Goal: Find specific page/section: Find specific page/section

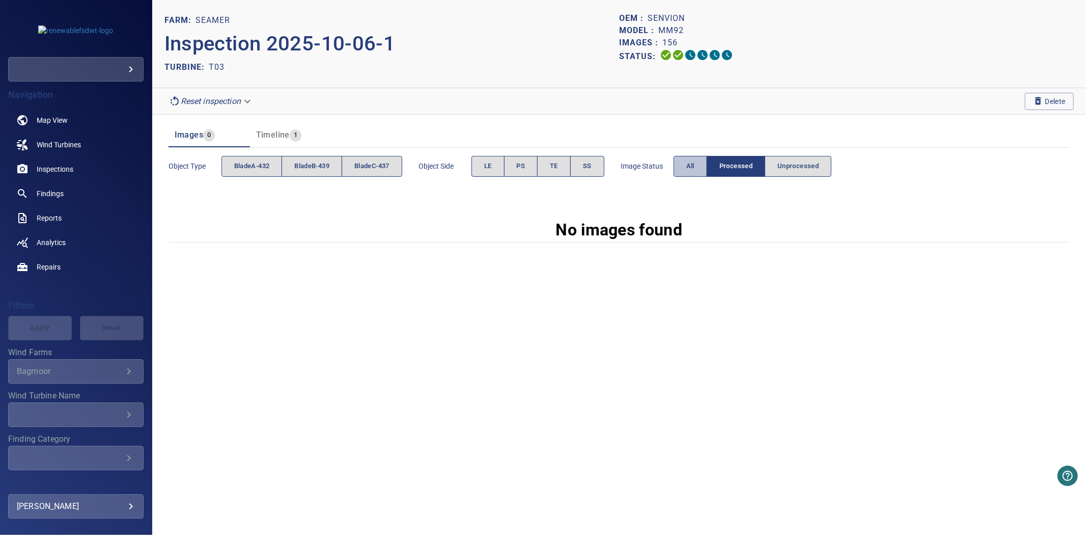
click at [694, 167] on span "All" at bounding box center [690, 166] width 8 height 12
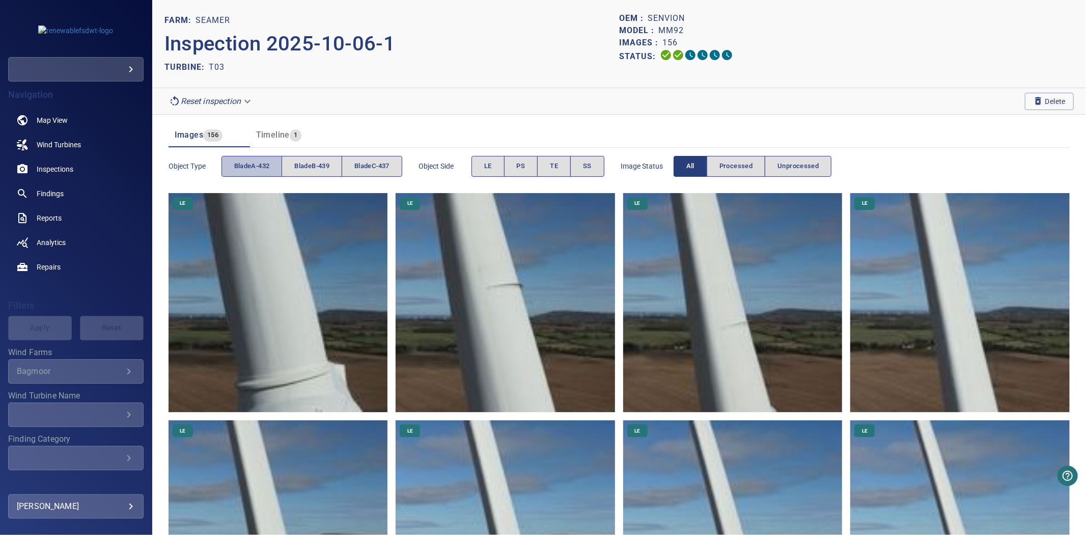
click at [242, 165] on span "bladeA-432" at bounding box center [252, 166] width 36 height 12
click at [294, 161] on button "bladeB-439" at bounding box center [312, 166] width 61 height 21
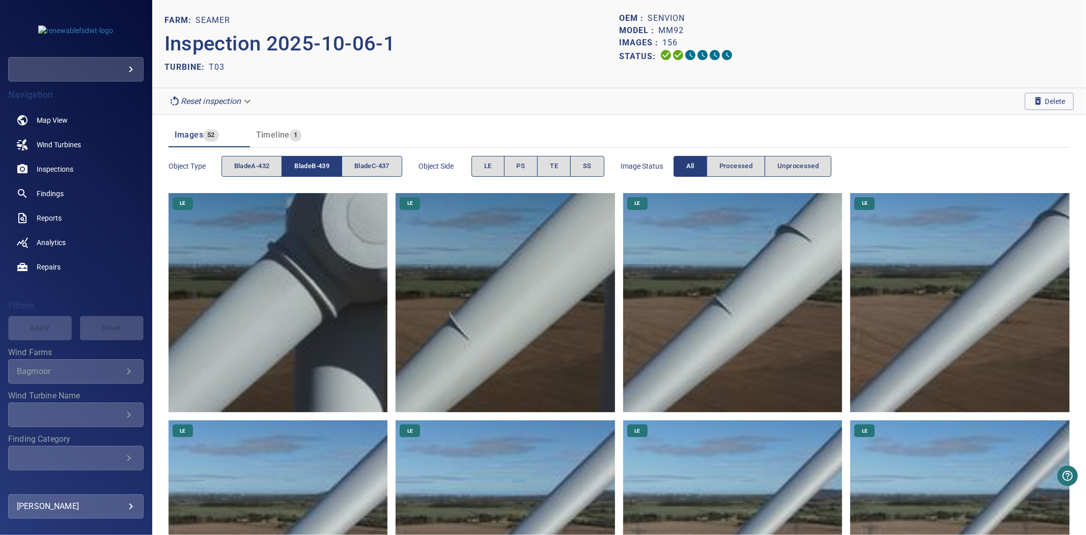
click at [294, 161] on button "bladeB-439" at bounding box center [312, 166] width 61 height 21
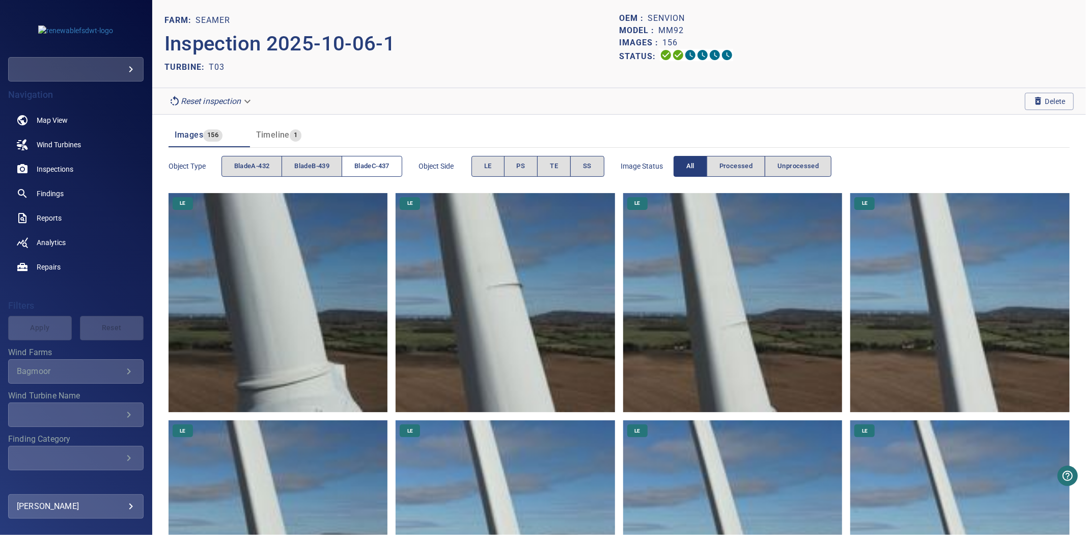
click at [358, 162] on span "bladeC-437" at bounding box center [371, 166] width 35 height 12
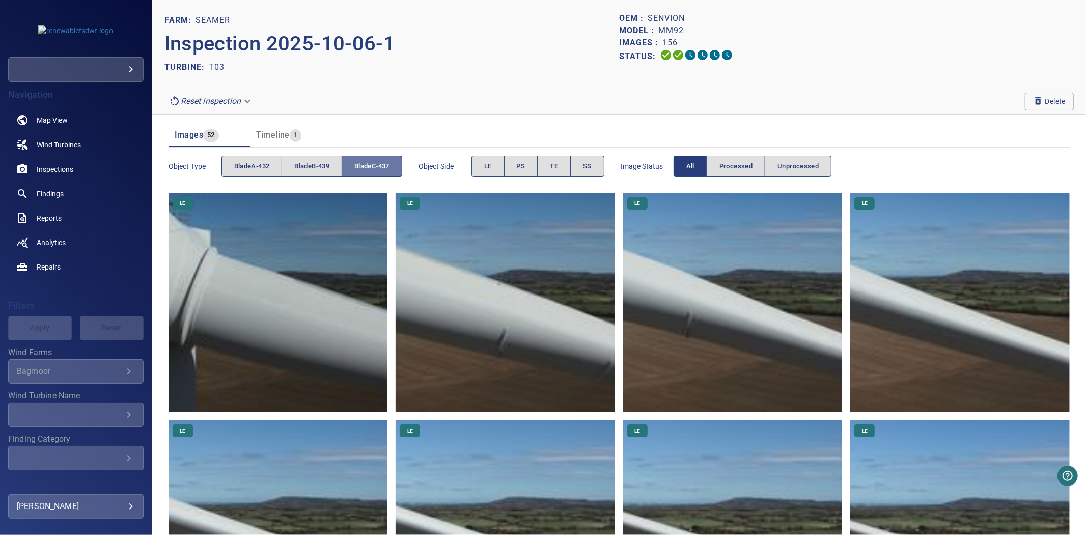
click at [358, 162] on span "bladeC-437" at bounding box center [371, 166] width 35 height 12
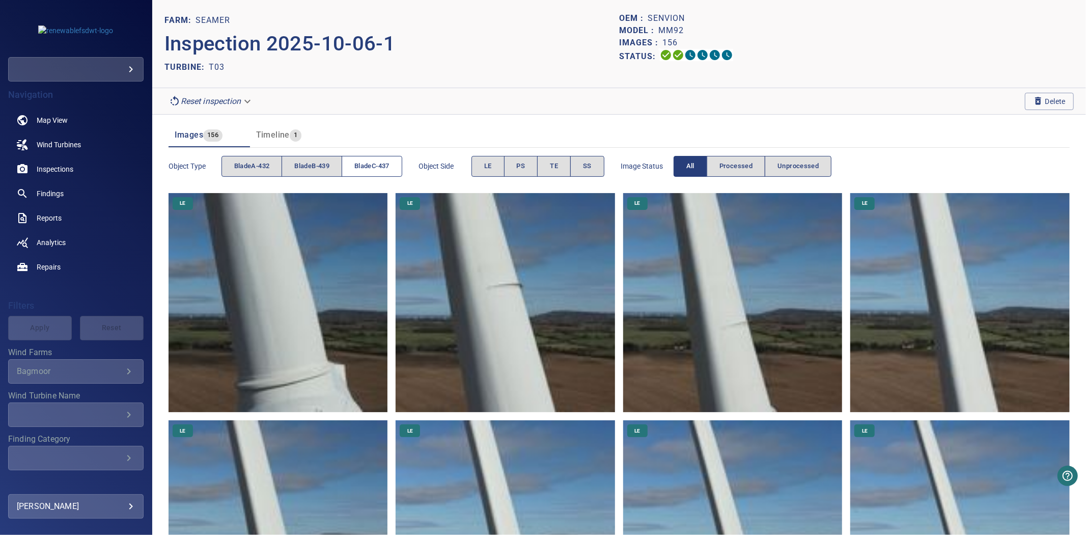
click at [394, 163] on button "bladeC-437" at bounding box center [372, 166] width 61 height 21
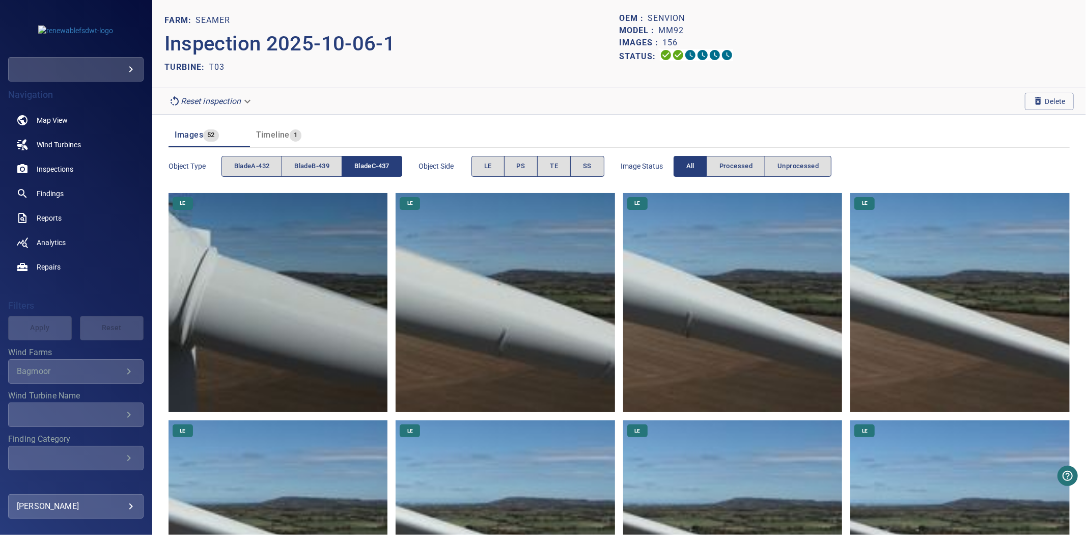
click at [394, 163] on button "bladeC-437" at bounding box center [372, 166] width 61 height 21
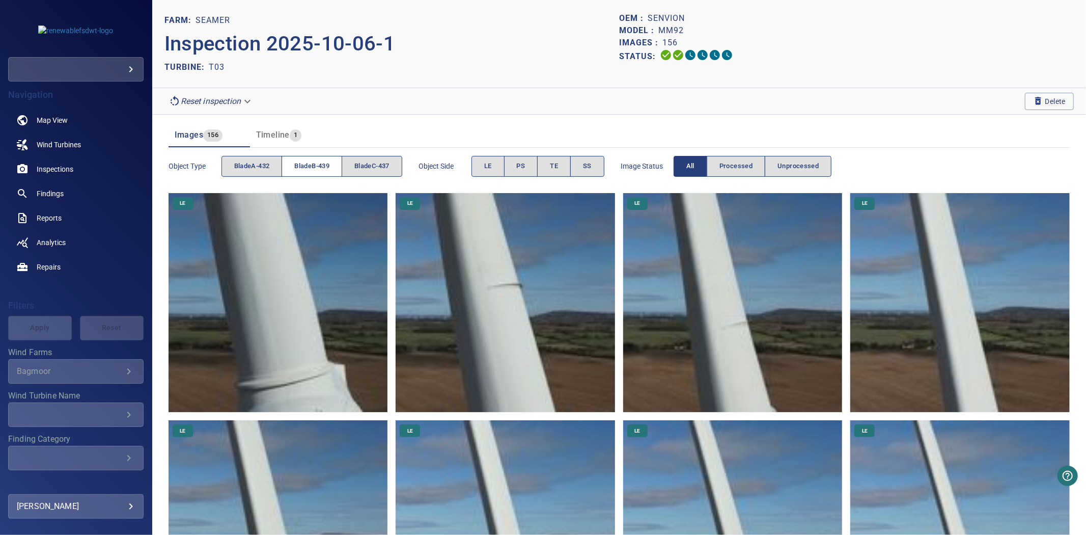
click at [318, 167] on span "bladeB-439" at bounding box center [311, 166] width 35 height 12
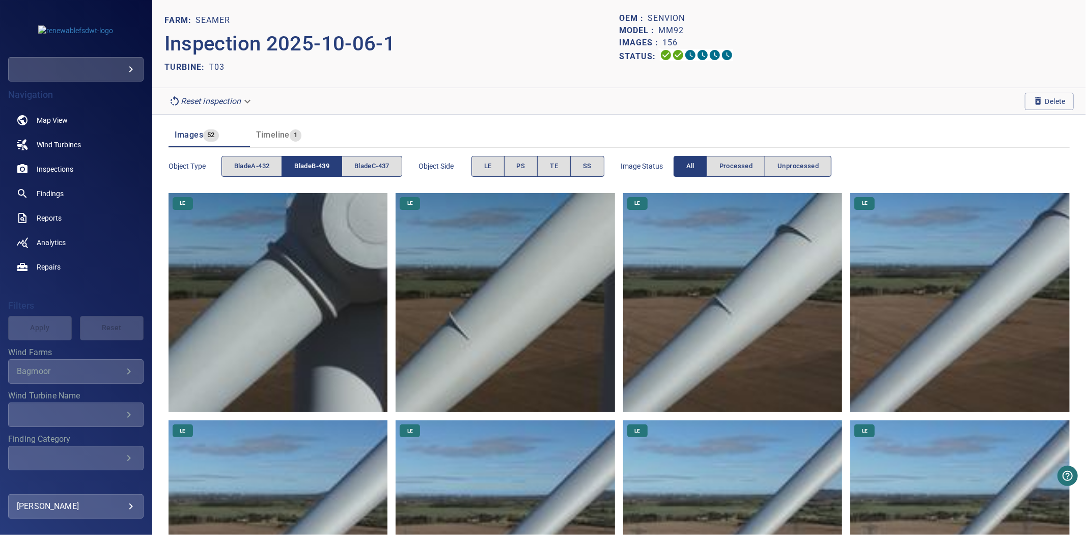
click at [318, 167] on span "bladeB-439" at bounding box center [311, 166] width 35 height 12
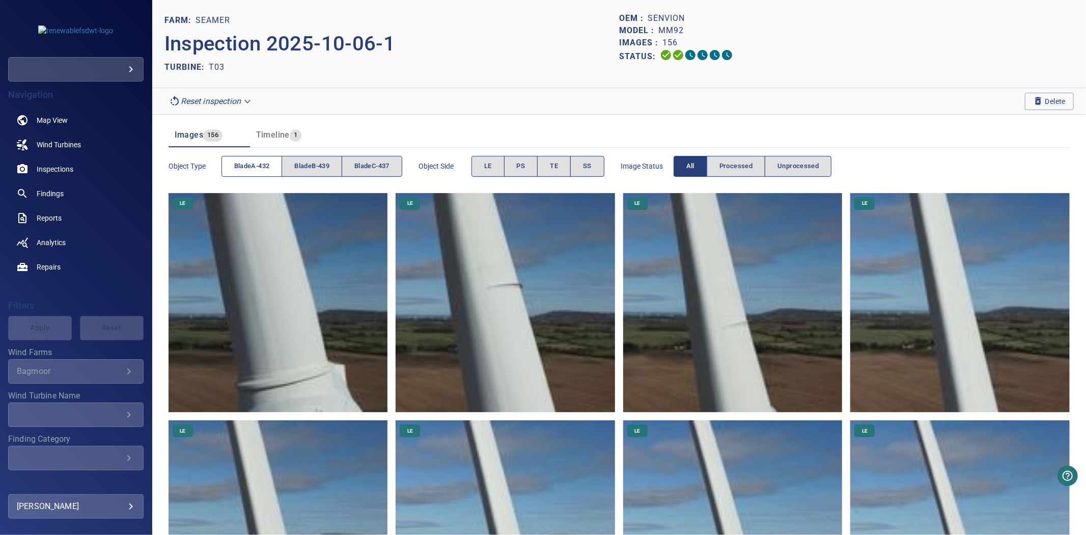
click at [268, 169] on span "bladeA-432" at bounding box center [252, 166] width 36 height 12
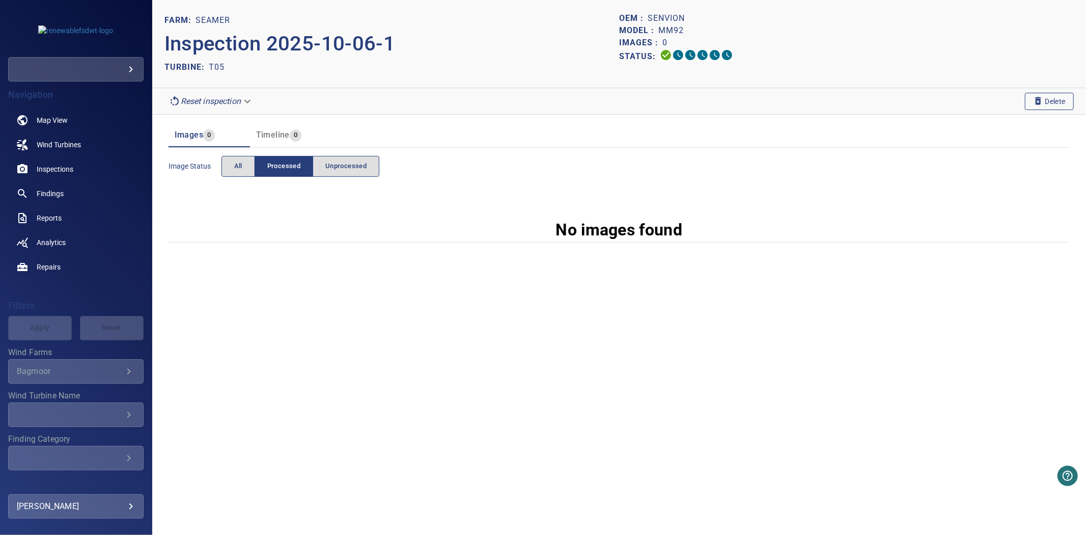
click at [1027, 98] on button "Delete" at bounding box center [1049, 101] width 49 height 17
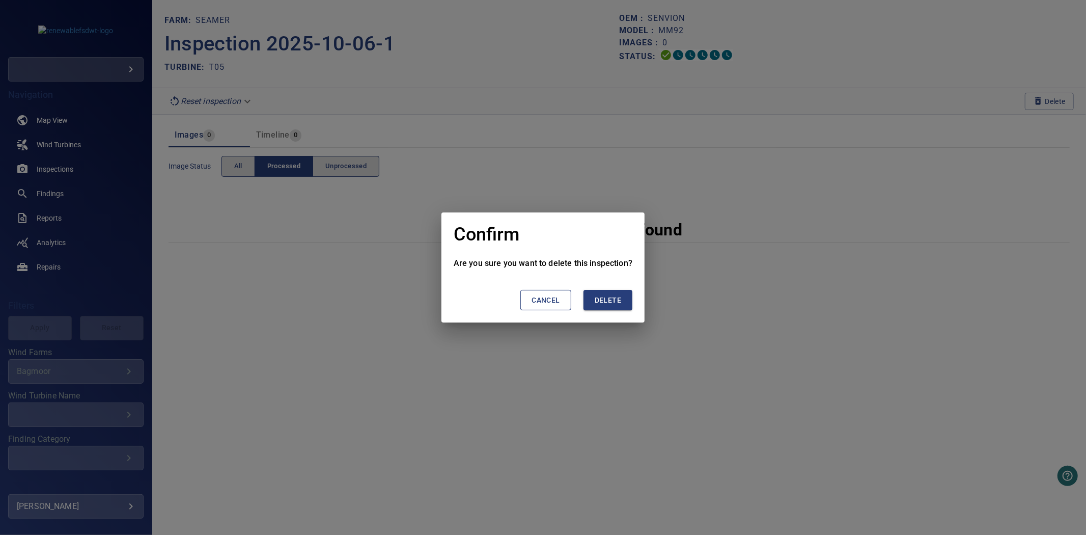
click at [612, 296] on span "Delete" at bounding box center [608, 300] width 26 height 13
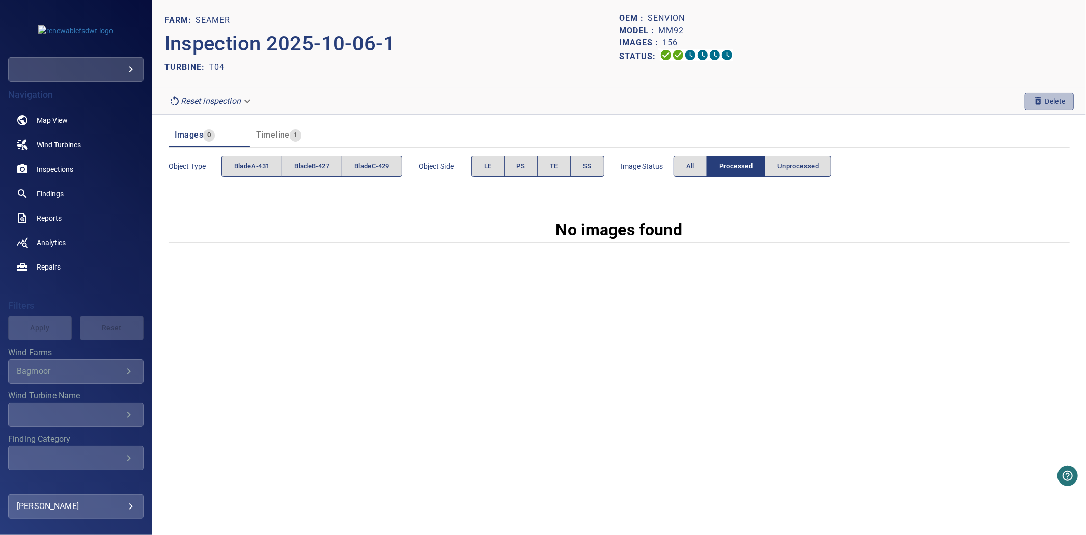
click at [1031, 107] on button "Delete" at bounding box center [1049, 101] width 49 height 17
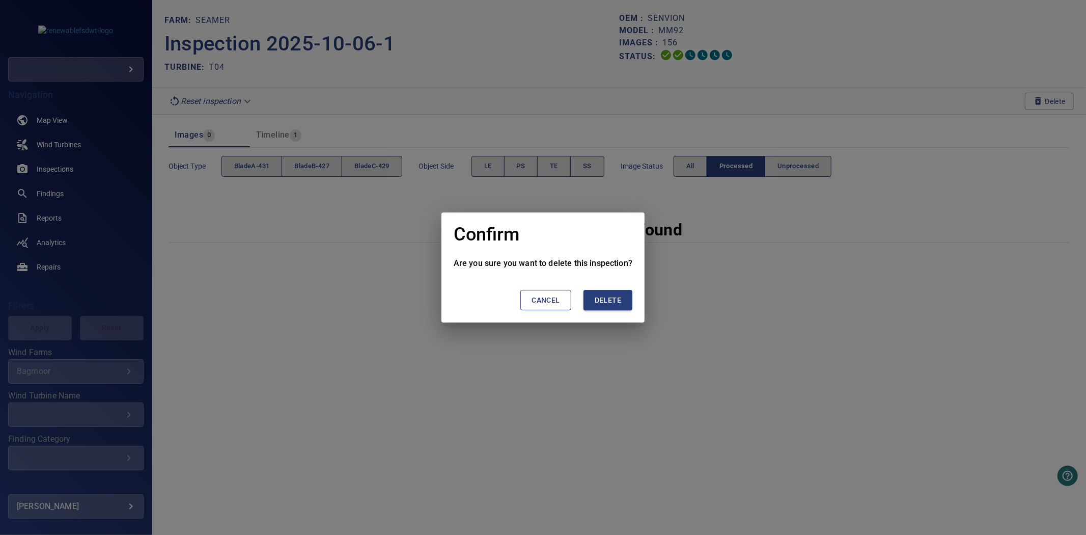
click at [623, 297] on button "Delete" at bounding box center [608, 300] width 49 height 21
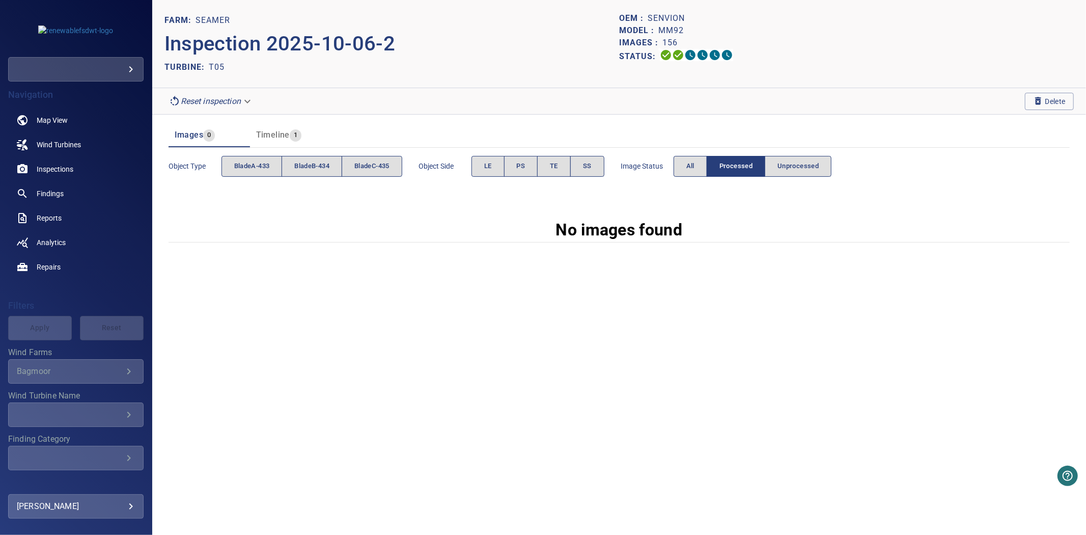
click at [714, 157] on button "Processed" at bounding box center [736, 166] width 59 height 21
click at [707, 157] on button "All" at bounding box center [691, 166] width 34 height 21
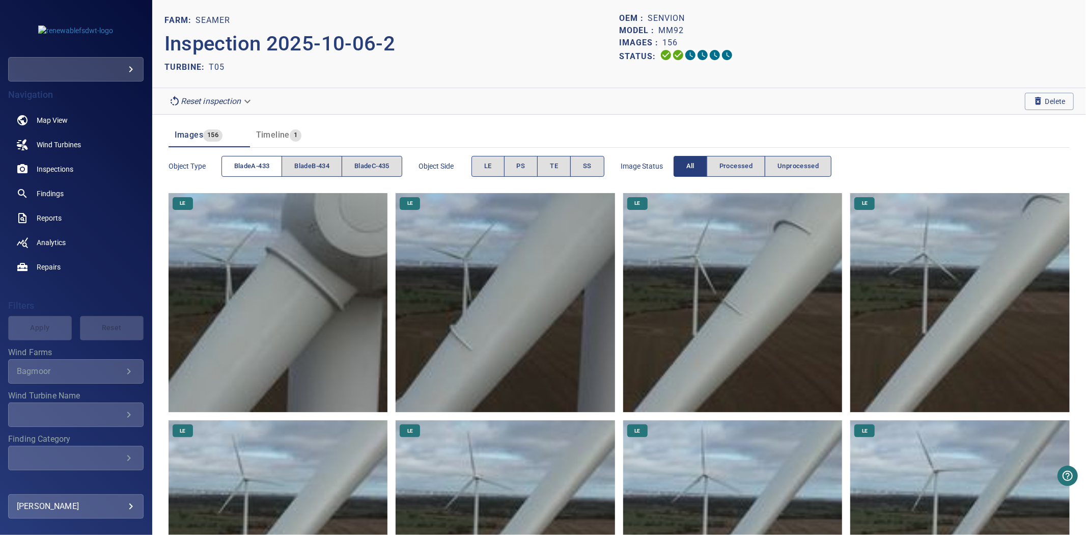
click at [233, 170] on button "bladeA-433" at bounding box center [251, 166] width 61 height 21
click at [293, 170] on button "bladeB-434" at bounding box center [312, 166] width 61 height 21
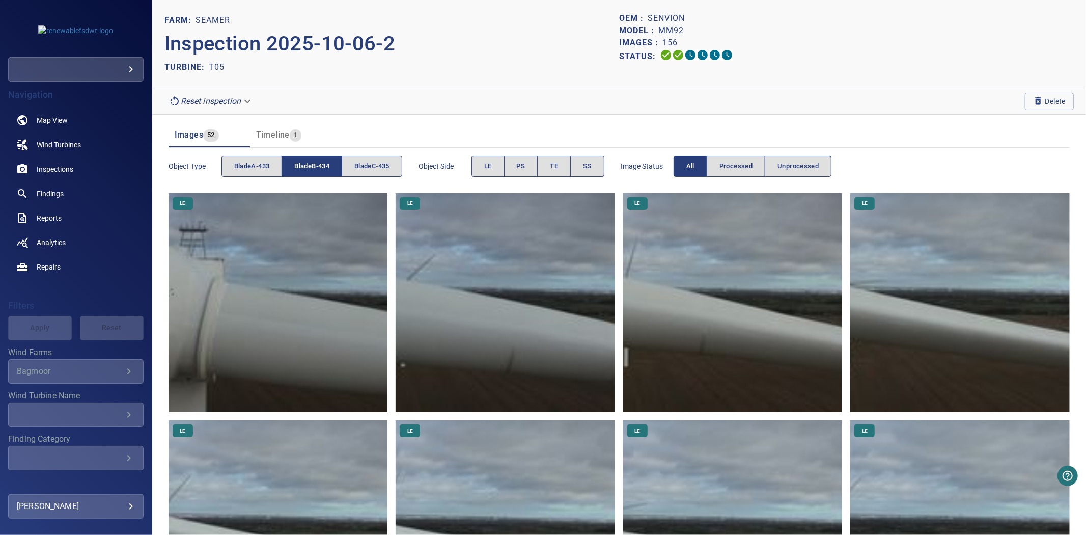
click at [293, 170] on button "bladeB-434" at bounding box center [312, 166] width 61 height 21
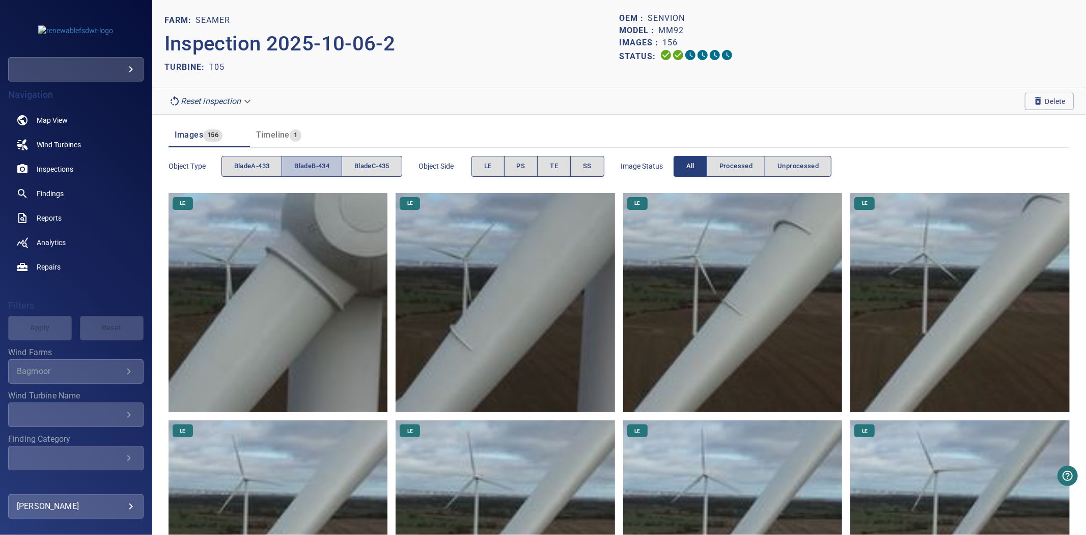
click at [342, 170] on button "bladeB-434" at bounding box center [312, 166] width 61 height 21
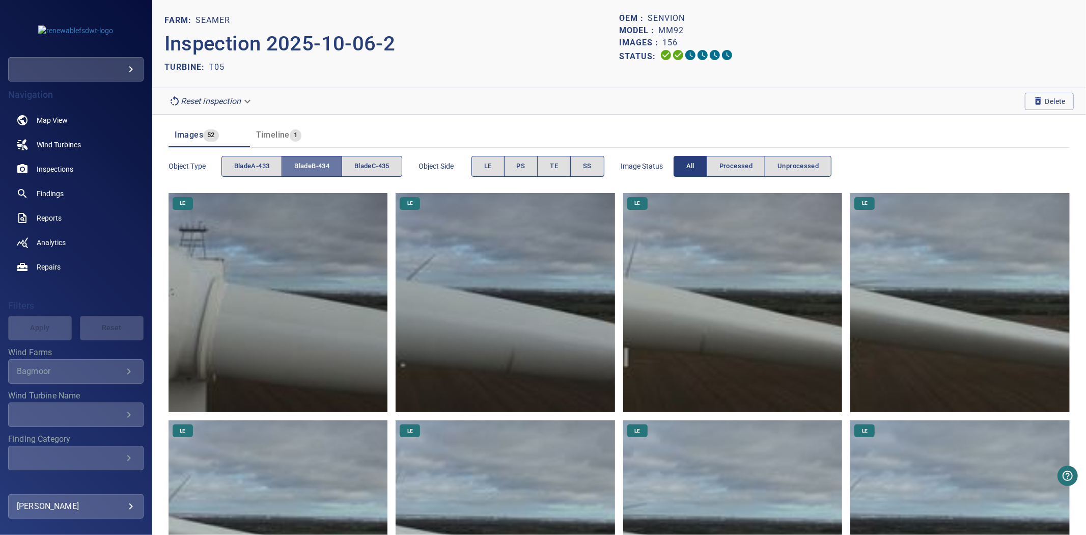
click at [324, 169] on span "bladeB-434" at bounding box center [311, 166] width 35 height 12
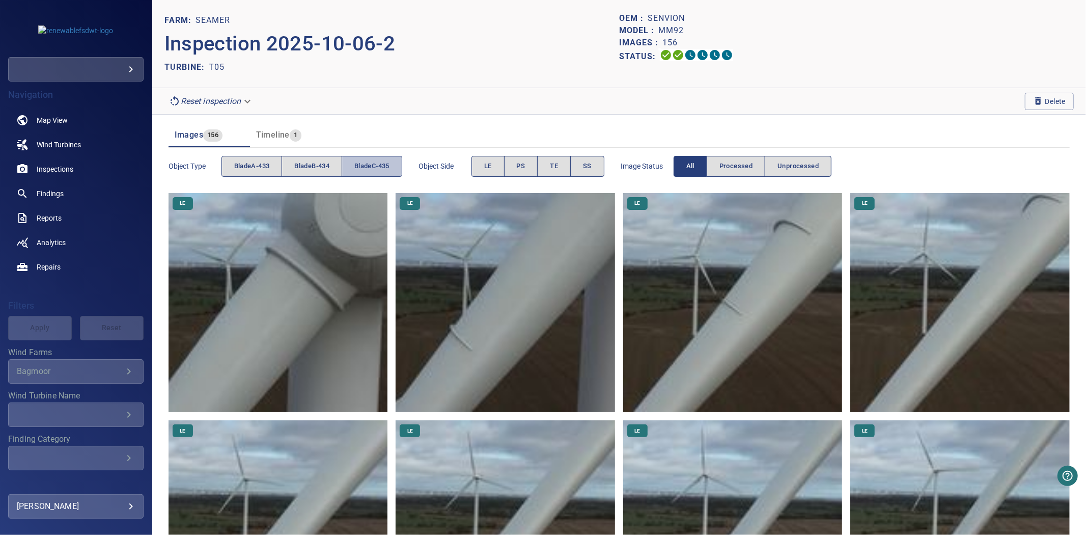
click at [381, 172] on button "bladeC-435" at bounding box center [372, 166] width 61 height 21
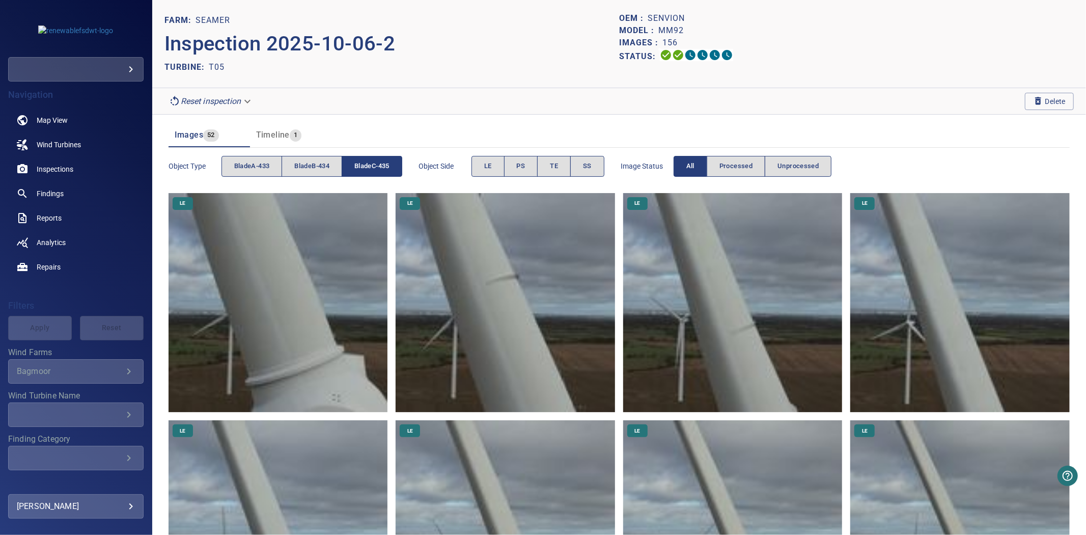
click at [382, 170] on span "bladeC-435" at bounding box center [371, 166] width 35 height 12
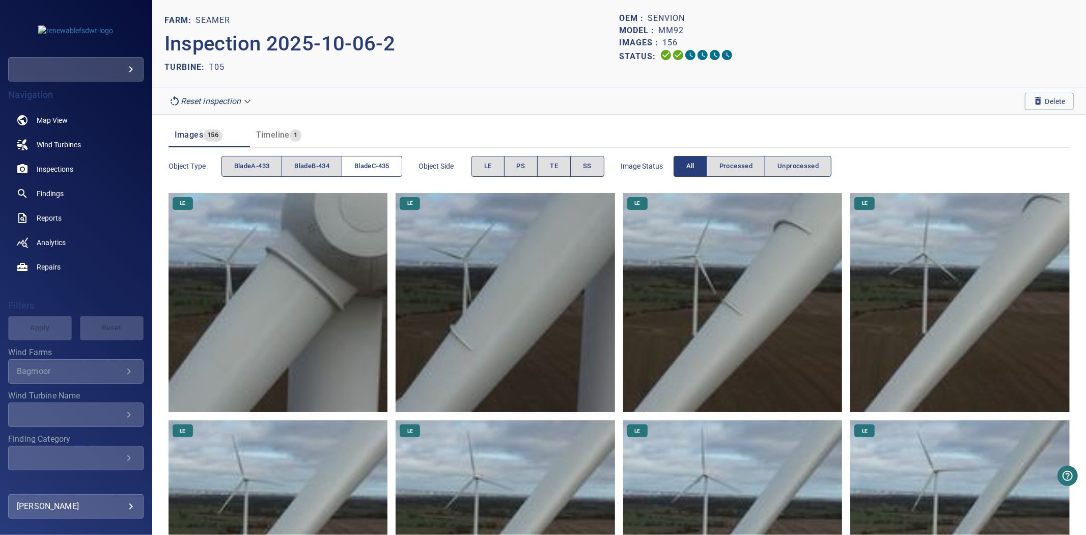
click at [378, 164] on span "bladeC-435" at bounding box center [371, 166] width 35 height 12
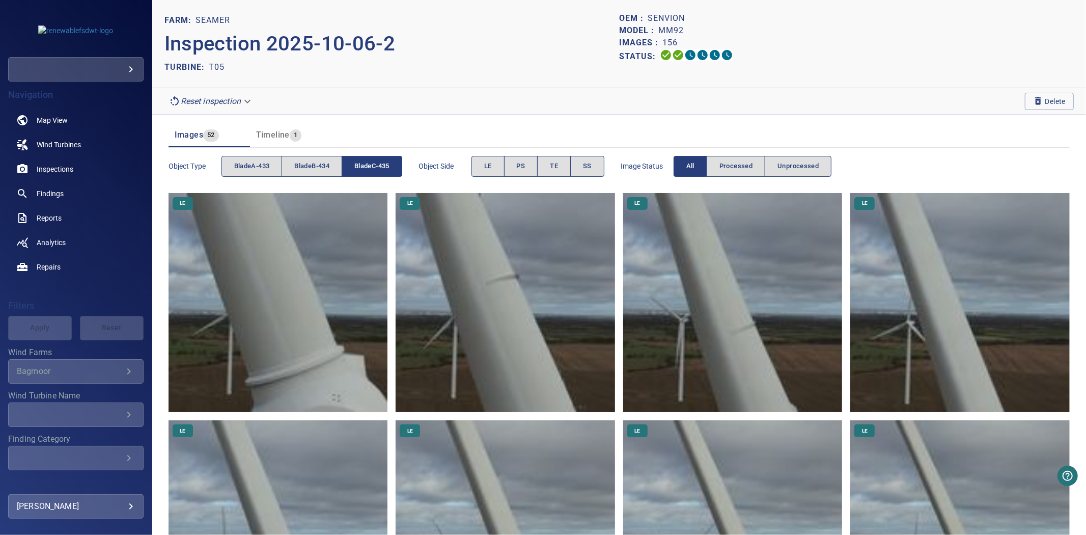
click at [378, 164] on span "bladeC-435" at bounding box center [371, 166] width 35 height 12
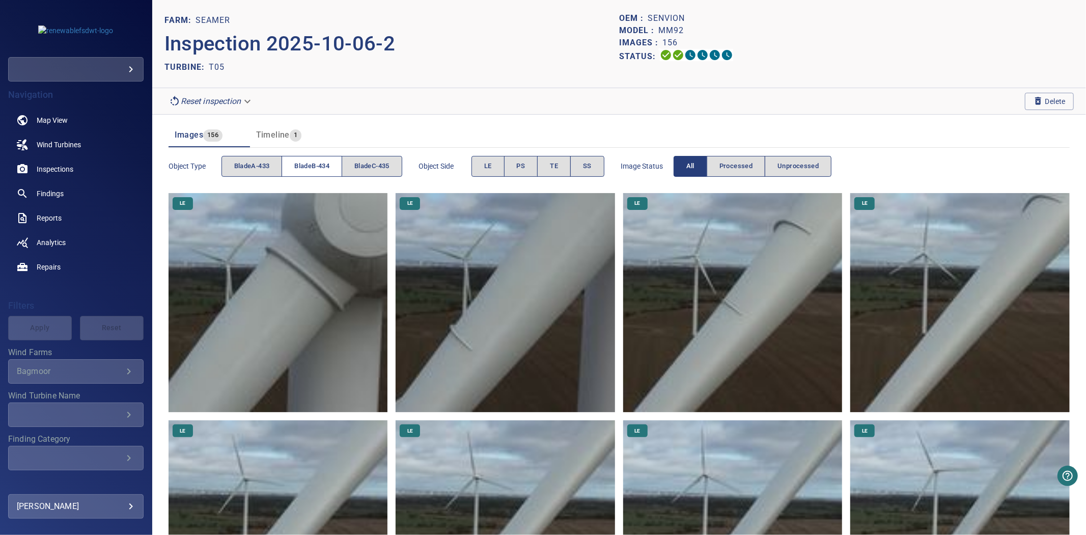
click at [332, 158] on button "bladeB-434" at bounding box center [312, 166] width 61 height 21
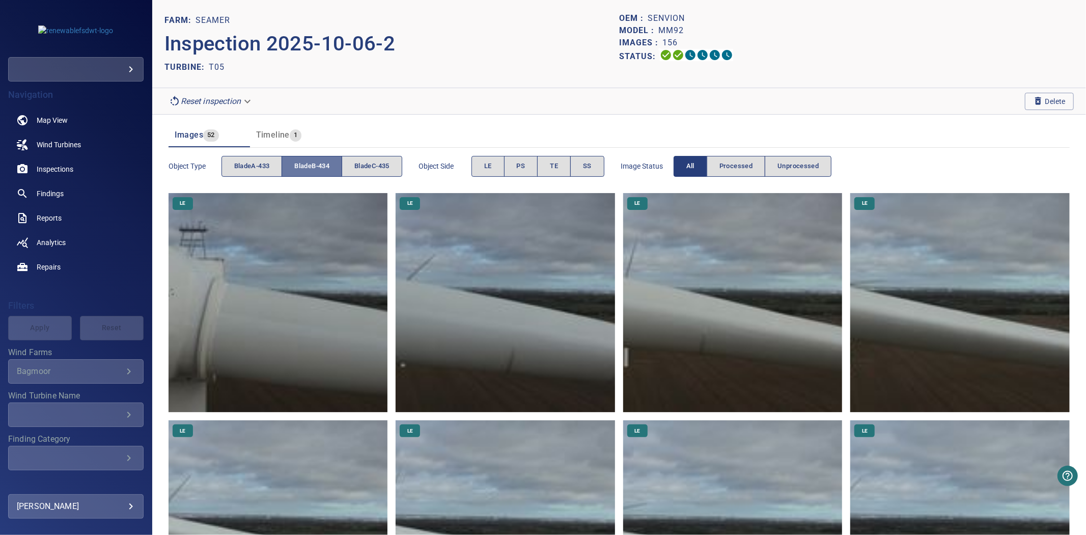
click at [332, 158] on button "bladeB-434" at bounding box center [312, 166] width 61 height 21
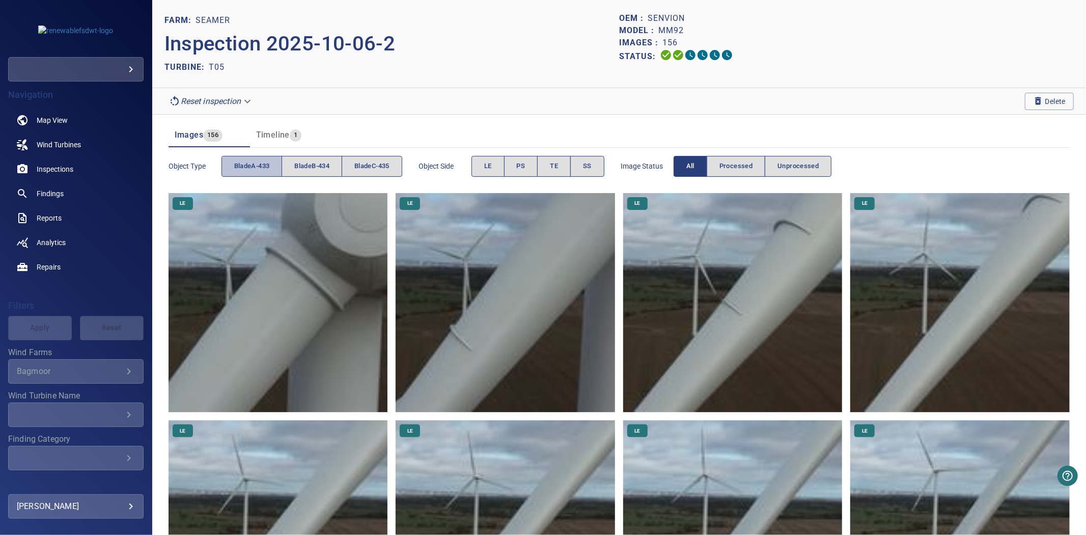
click at [261, 162] on span "bladeA-433" at bounding box center [252, 166] width 36 height 12
click at [366, 170] on span "bladeC-435" at bounding box center [371, 166] width 35 height 12
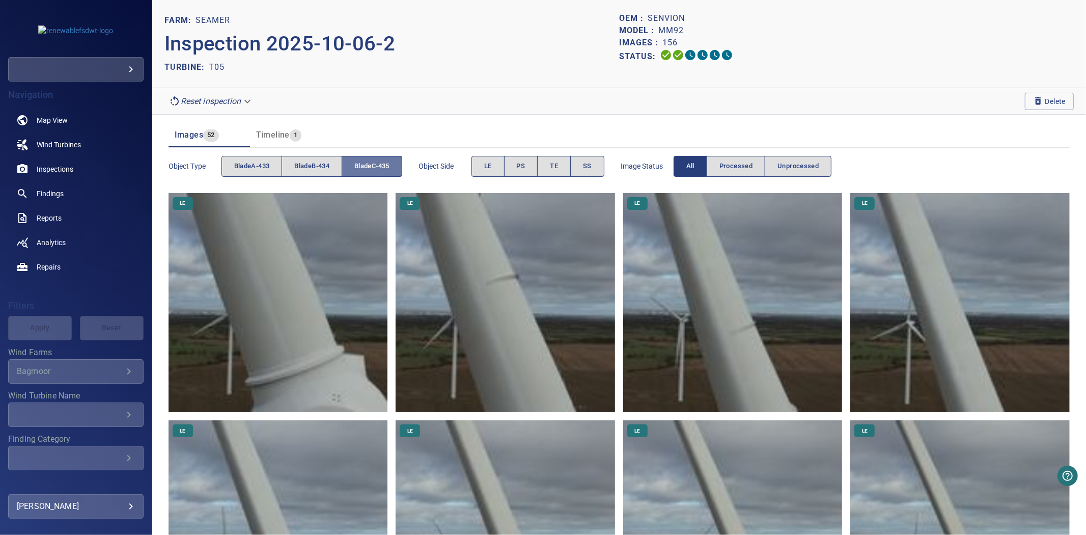
click at [367, 170] on span "bladeC-435" at bounding box center [371, 166] width 35 height 12
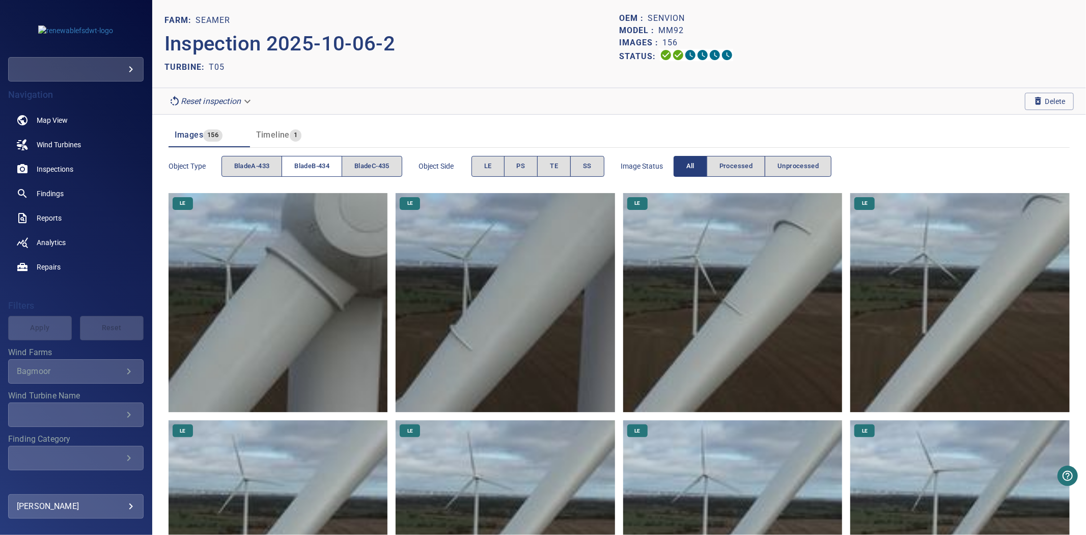
click at [312, 170] on span "bladeB-434" at bounding box center [311, 166] width 35 height 12
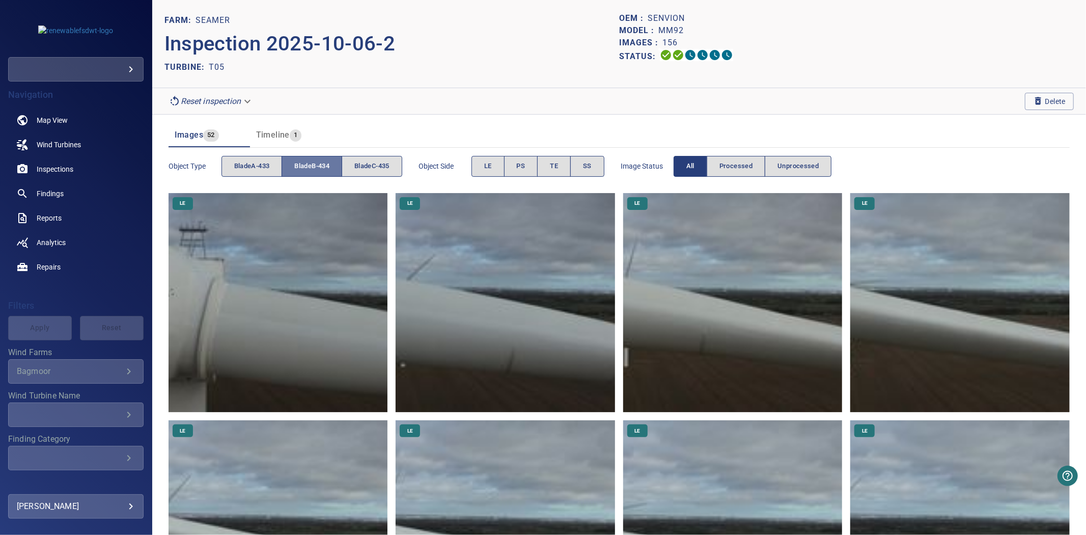
click at [312, 170] on span "bladeB-434" at bounding box center [311, 166] width 35 height 12
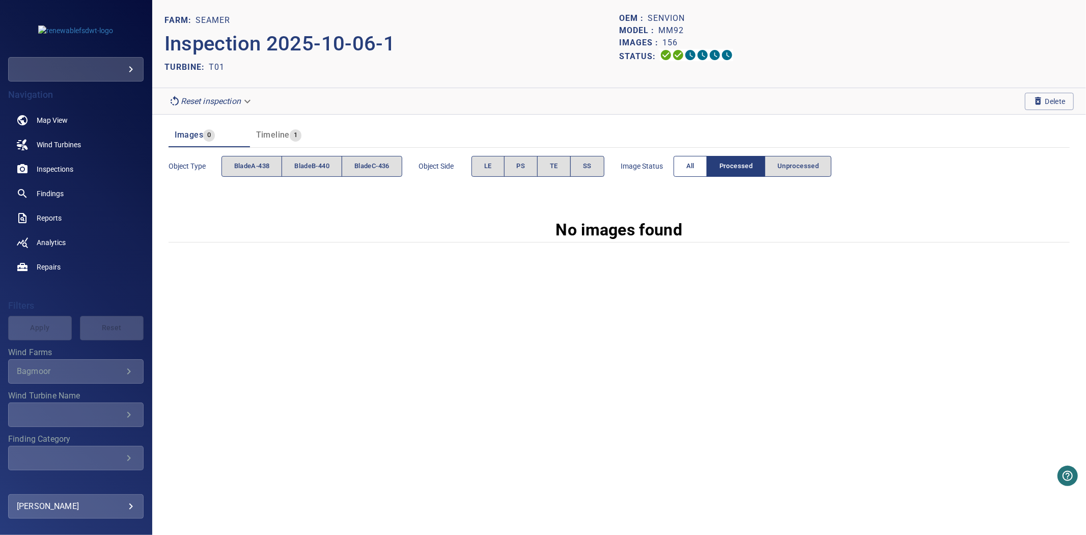
click at [690, 159] on button "All" at bounding box center [691, 166] width 34 height 21
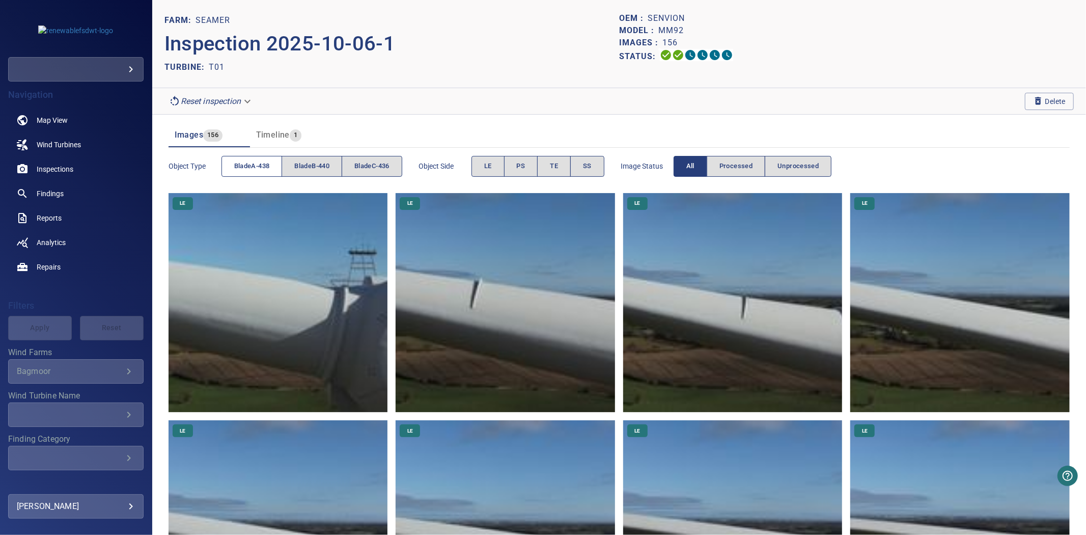
click at [243, 164] on span "bladeA-438" at bounding box center [252, 166] width 36 height 12
click at [324, 161] on span "bladeB-440" at bounding box center [311, 166] width 35 height 12
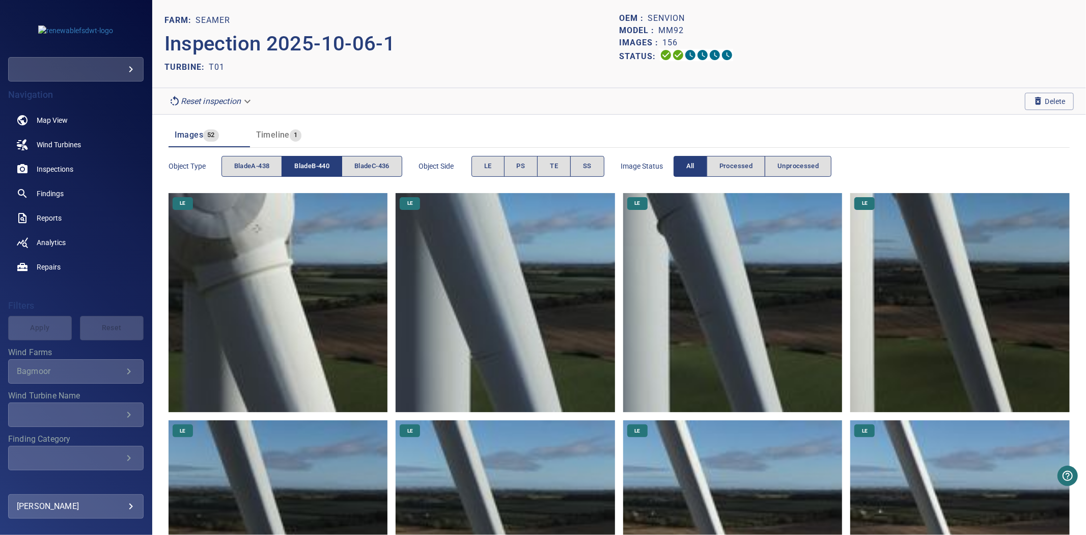
click at [324, 160] on span "bladeB-440" at bounding box center [311, 166] width 35 height 12
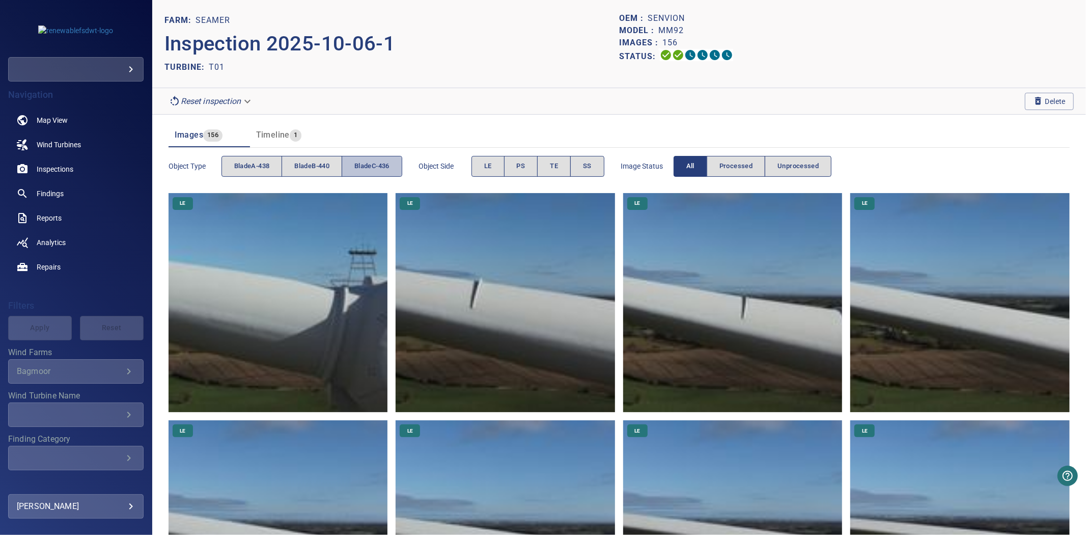
click at [367, 160] on span "bladeC-436" at bounding box center [371, 166] width 35 height 12
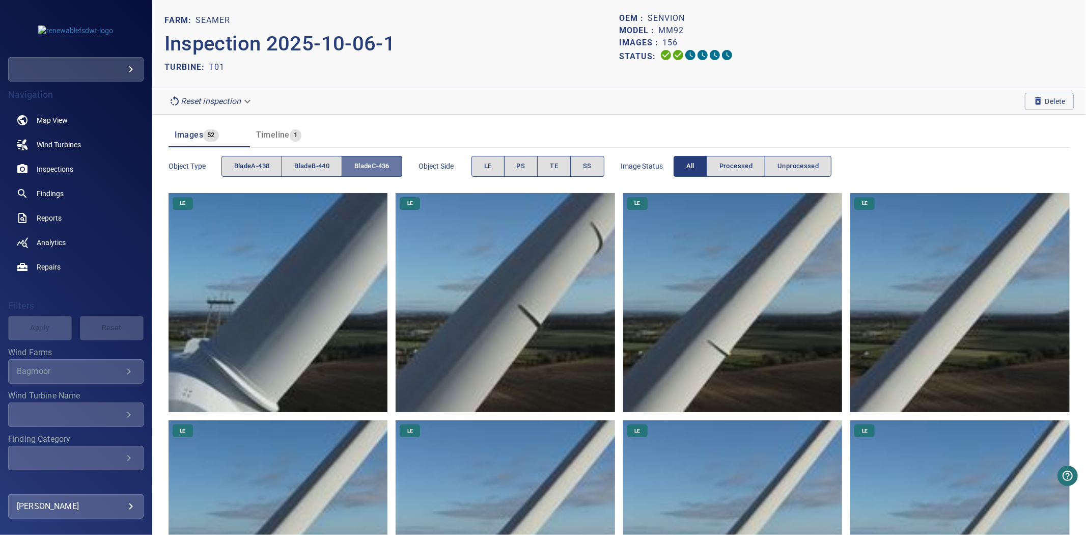
click at [367, 160] on span "bladeC-436" at bounding box center [371, 166] width 35 height 12
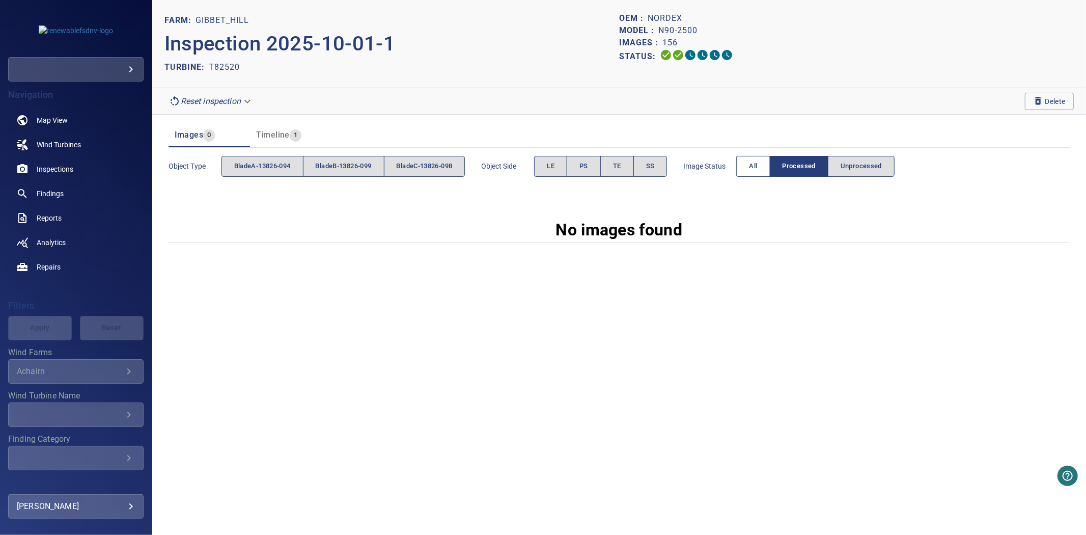
click at [757, 169] on button "All" at bounding box center [753, 166] width 34 height 21
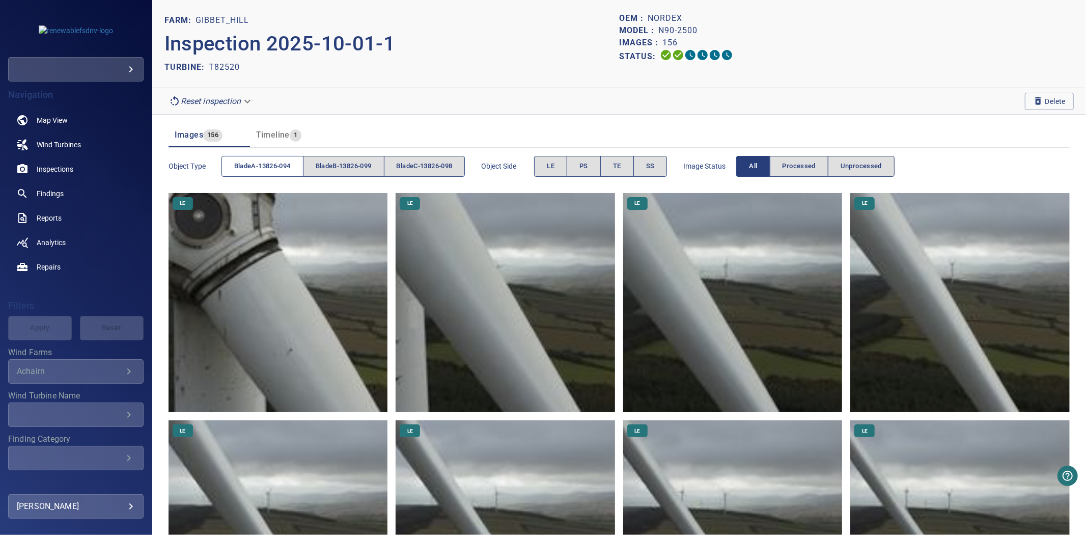
click at [297, 160] on button "bladeA-13826-094" at bounding box center [262, 166] width 82 height 21
click at [293, 161] on button "bladeA-13826-094" at bounding box center [262, 166] width 82 height 21
click at [331, 162] on span "bladeB-13826-099" at bounding box center [344, 166] width 56 height 12
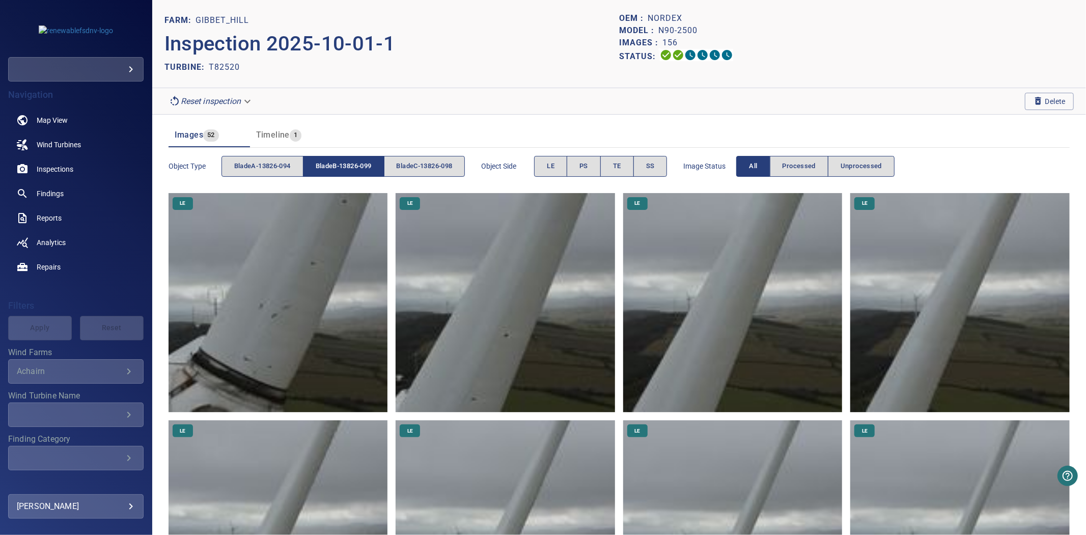
click at [331, 162] on span "bladeB-13826-099" at bounding box center [344, 166] width 56 height 12
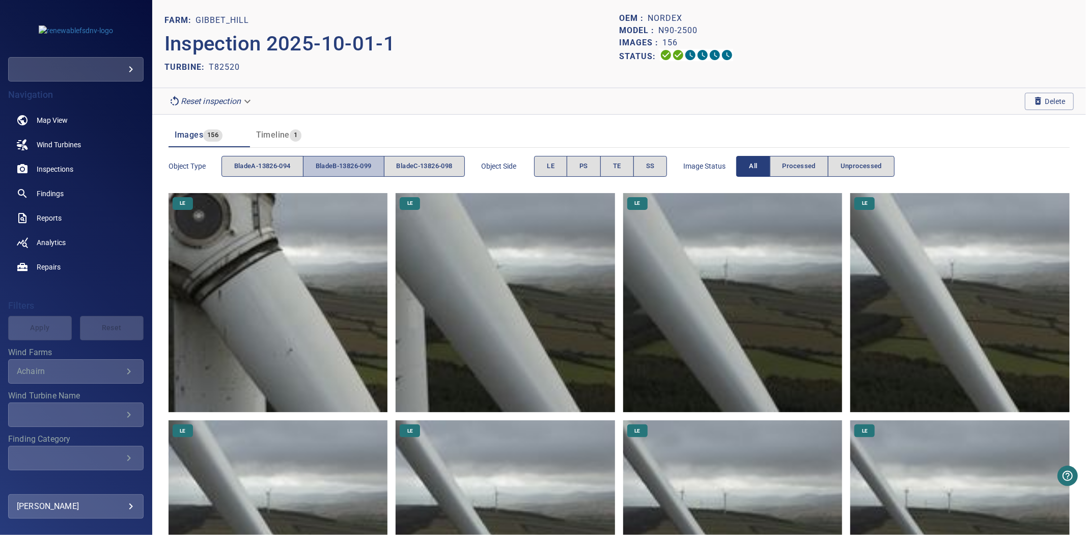
click at [384, 164] on button "bladeB-13826-099" at bounding box center [343, 166] width 81 height 21
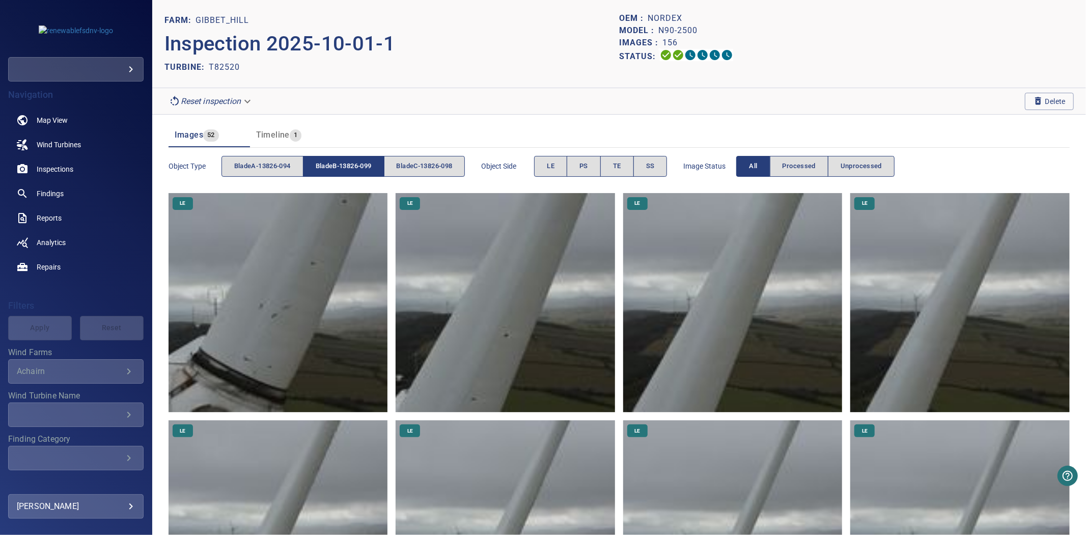
click at [358, 167] on span "bladeB-13826-099" at bounding box center [344, 166] width 56 height 12
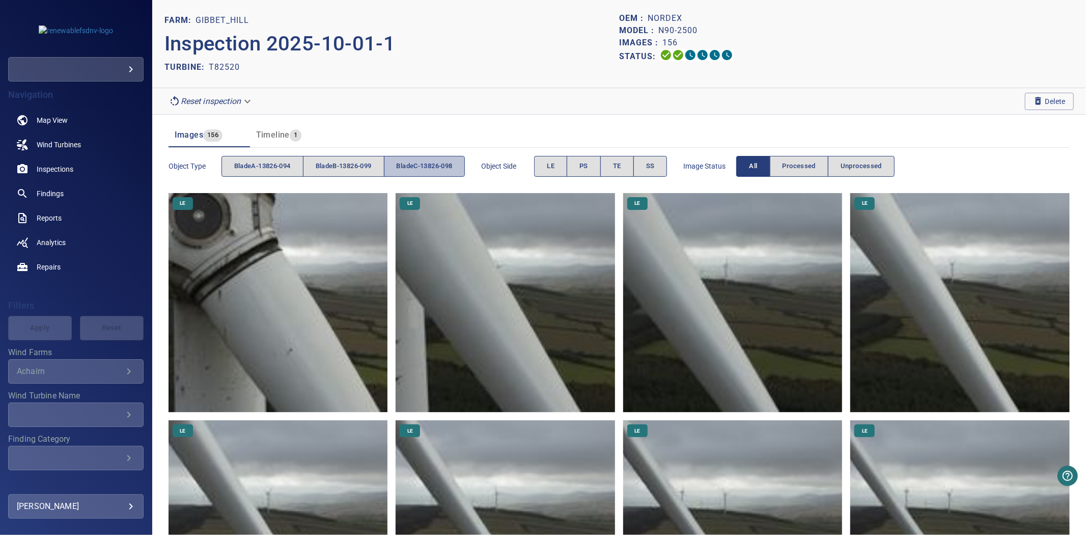
click at [438, 167] on span "bladeC-13826-098" at bounding box center [425, 166] width 56 height 12
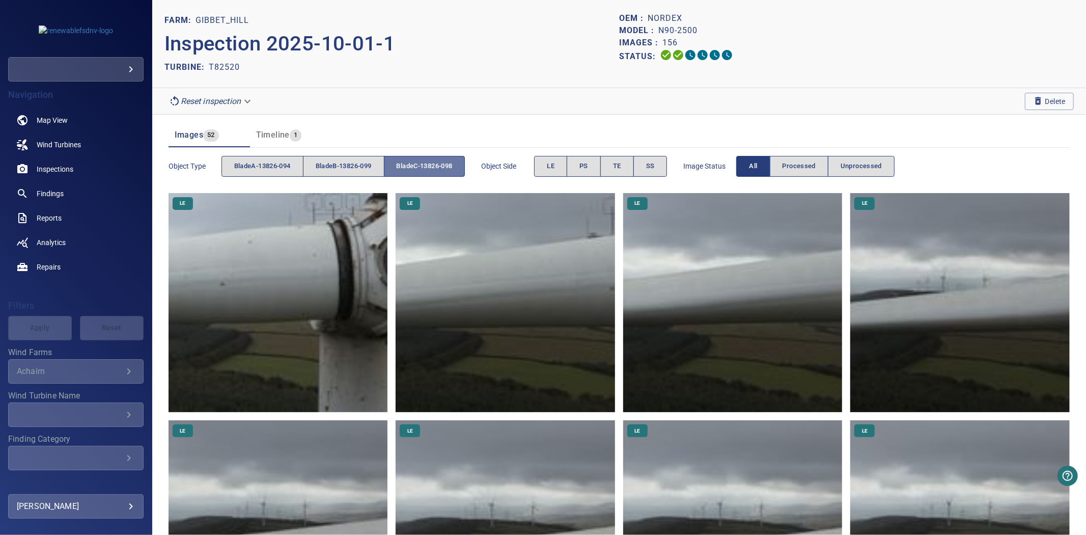
click at [438, 167] on span "bladeC-13826-098" at bounding box center [425, 166] width 56 height 12
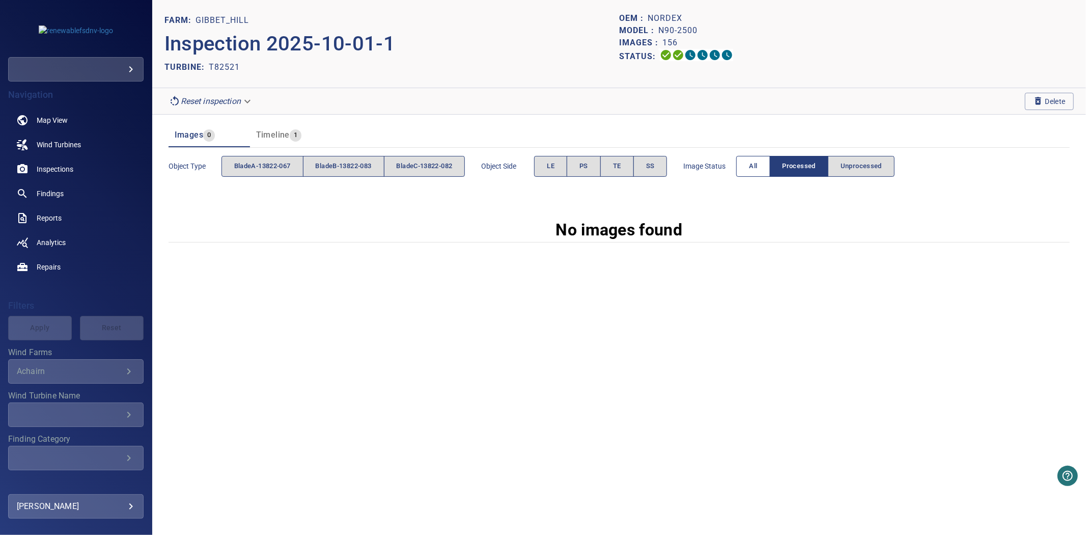
click at [757, 161] on span "All" at bounding box center [753, 166] width 8 height 12
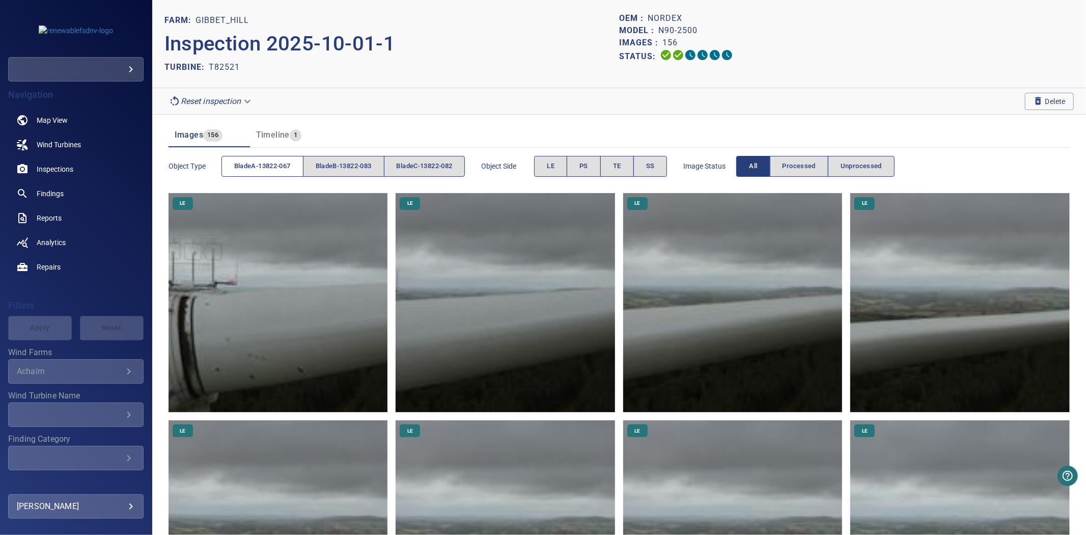
click at [295, 161] on button "bladeA-13822-067" at bounding box center [262, 166] width 82 height 21
click at [267, 164] on span "bladeA-13822-067" at bounding box center [262, 166] width 57 height 12
click at [328, 164] on span "bladeB-13822-083" at bounding box center [344, 166] width 56 height 12
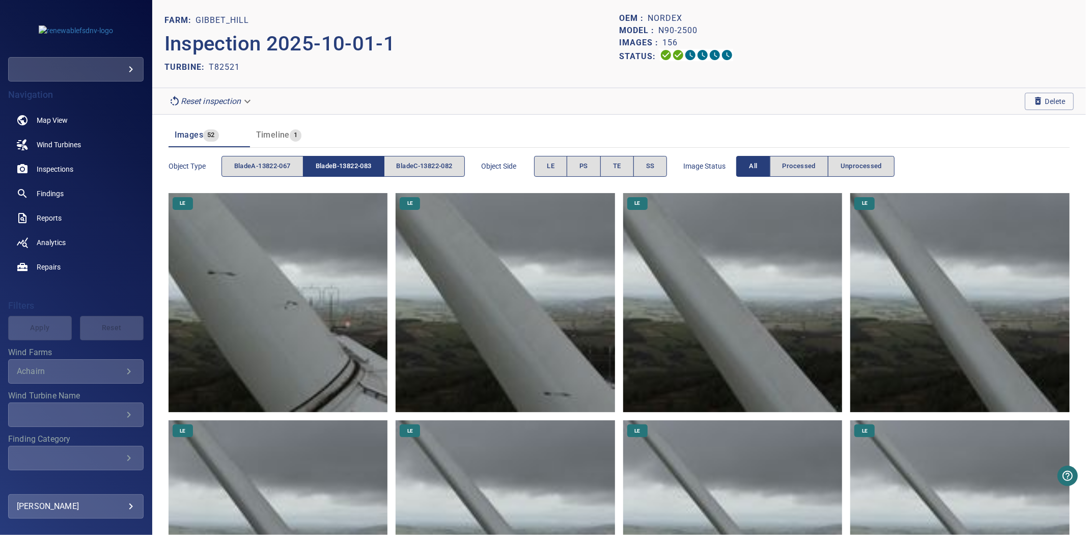
click at [328, 164] on span "bladeB-13822-083" at bounding box center [344, 166] width 56 height 12
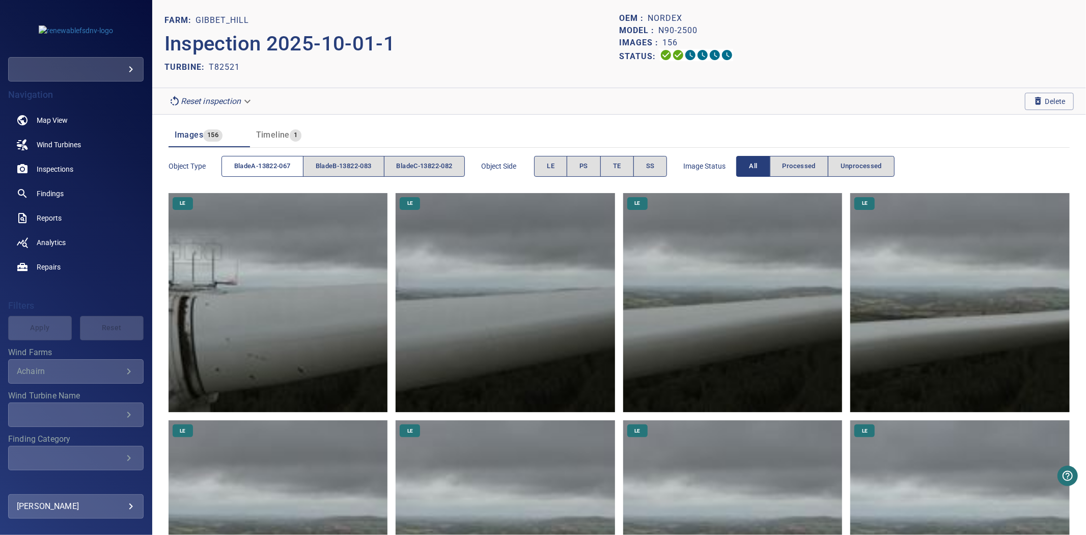
click at [245, 161] on span "bladeA-13822-067" at bounding box center [262, 166] width 57 height 12
click at [339, 173] on button "bladeB-13822-083" at bounding box center [343, 166] width 81 height 21
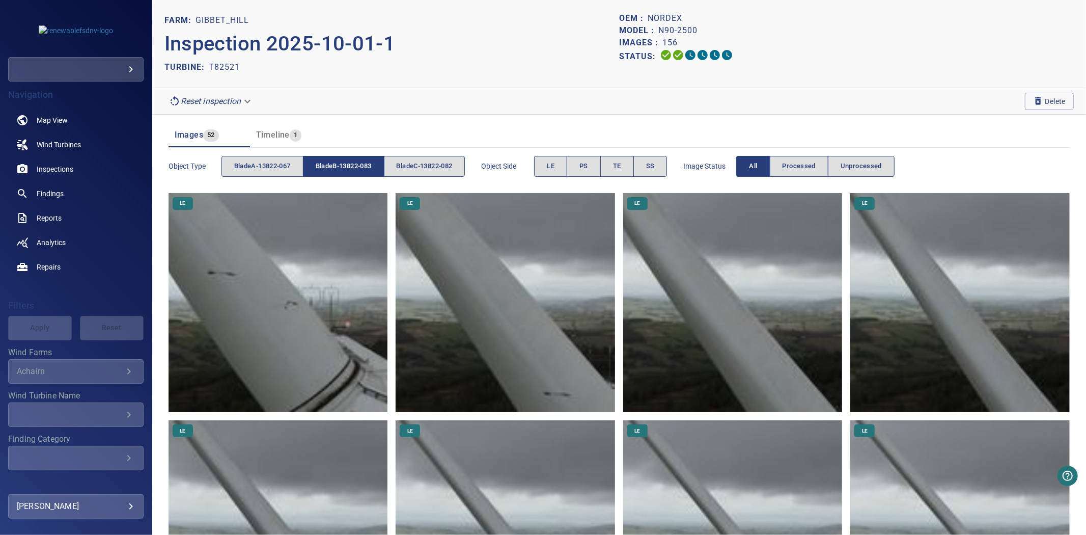
click at [341, 171] on span "bladeB-13822-083" at bounding box center [344, 166] width 56 height 12
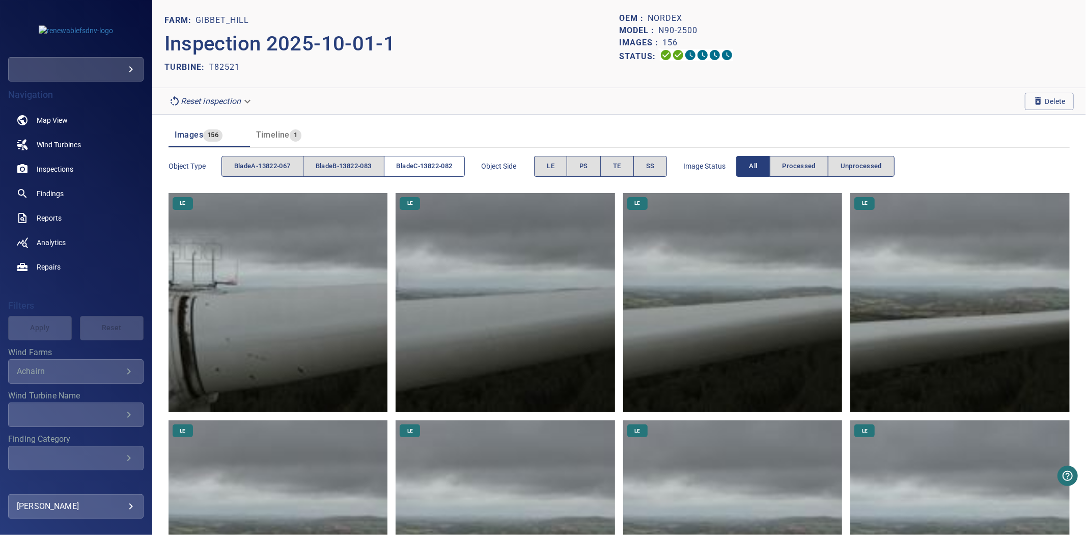
click at [409, 170] on span "bladeC-13822-082" at bounding box center [425, 166] width 56 height 12
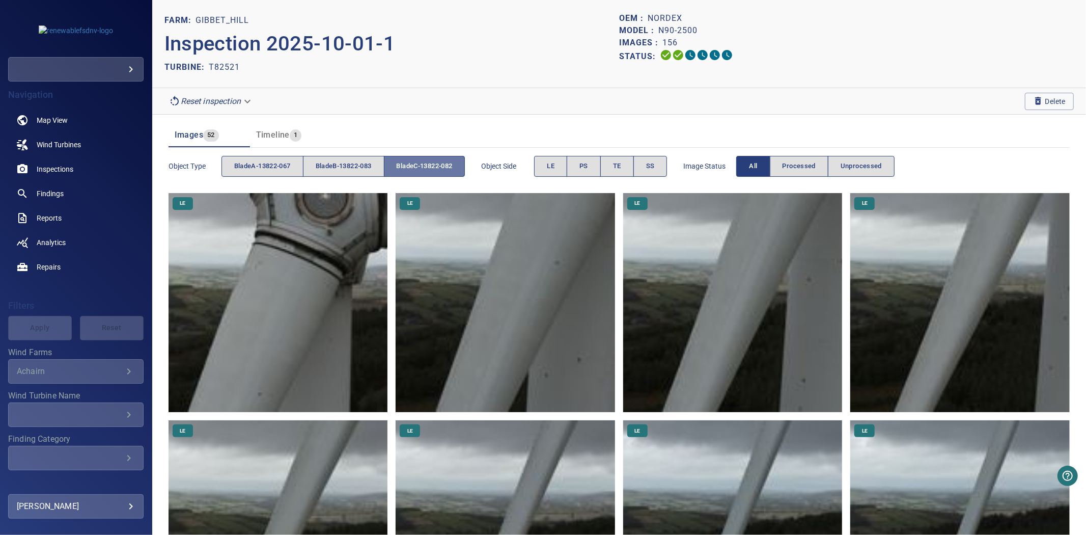
click at [415, 171] on span "bladeC-13822-082" at bounding box center [425, 166] width 56 height 12
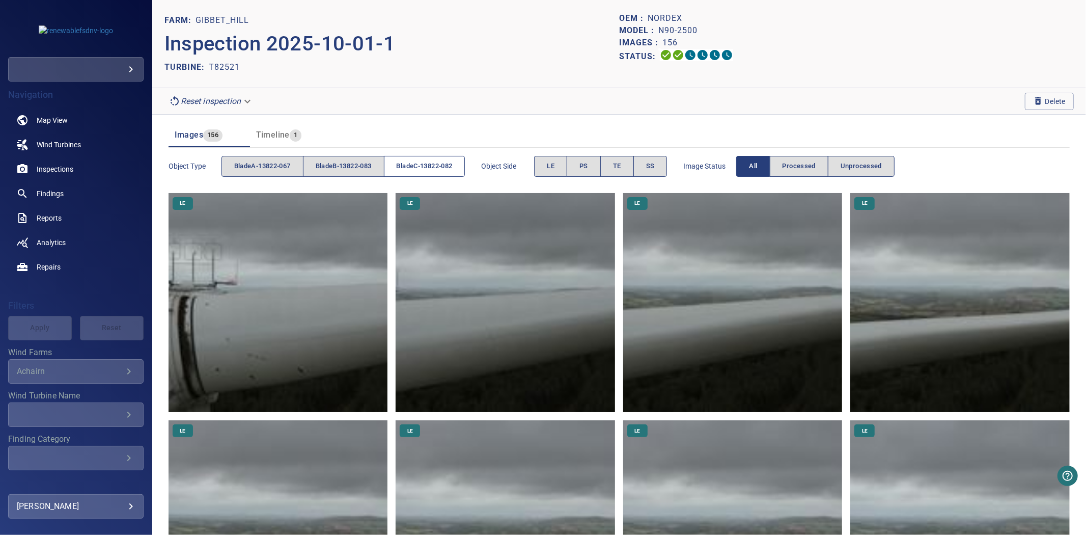
click at [414, 170] on span "bladeC-13822-082" at bounding box center [425, 166] width 56 height 12
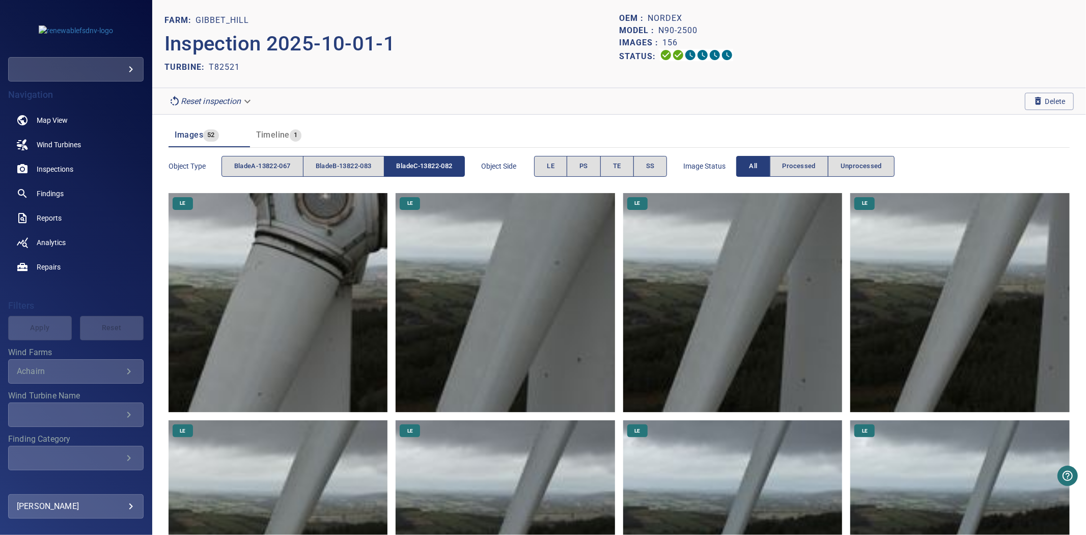
click at [413, 170] on span "bladeC-13822-082" at bounding box center [425, 166] width 56 height 12
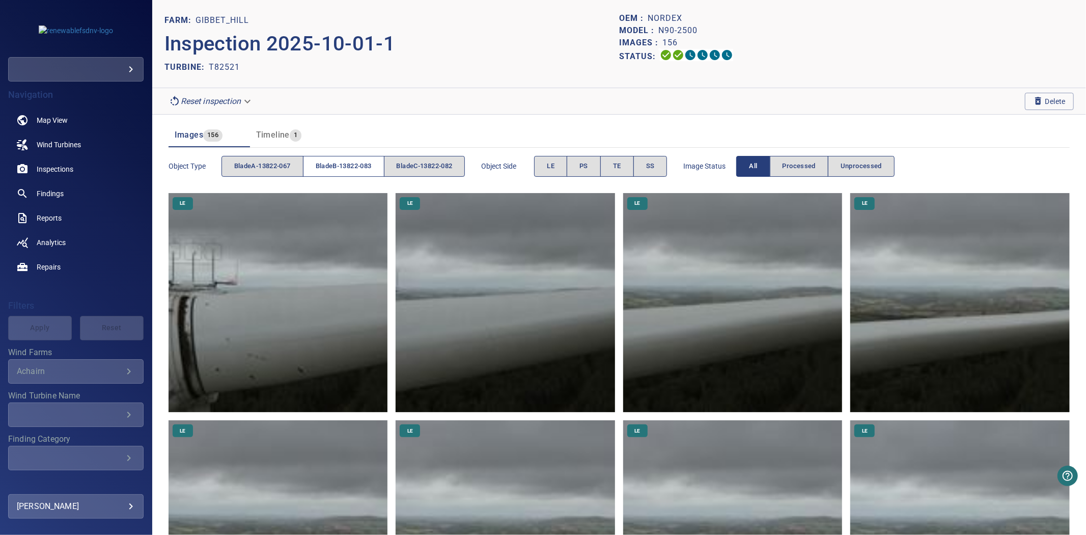
click at [372, 170] on span "bladeB-13822-083" at bounding box center [344, 166] width 56 height 12
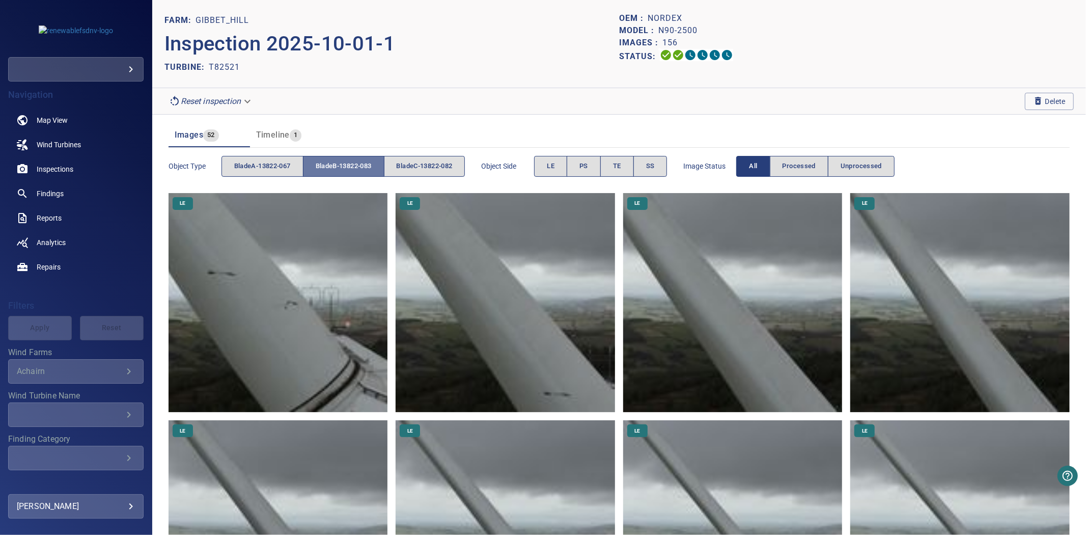
click at [372, 170] on span "bladeB-13822-083" at bounding box center [344, 166] width 56 height 12
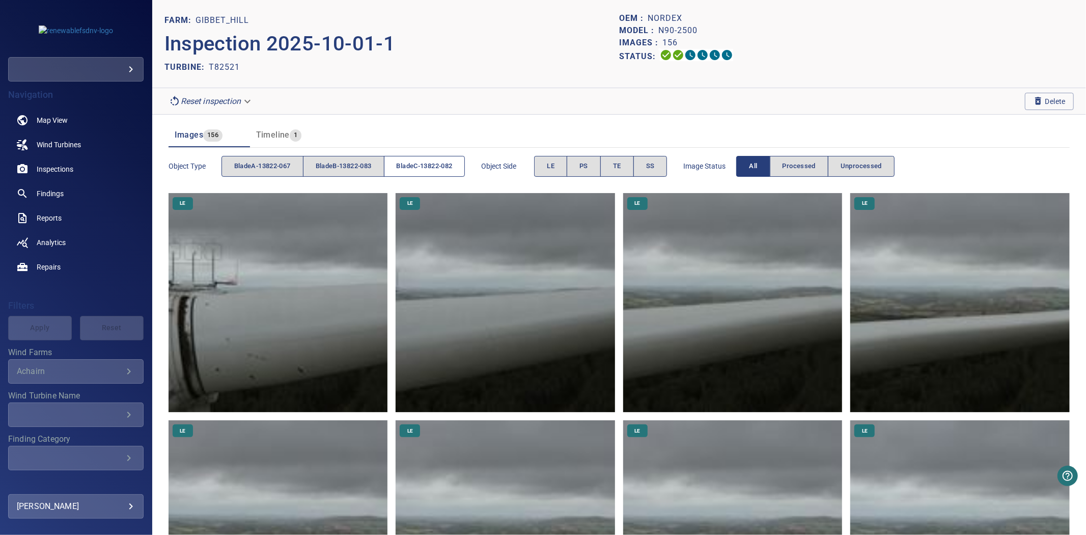
click at [403, 169] on span "bladeC-13822-082" at bounding box center [425, 166] width 56 height 12
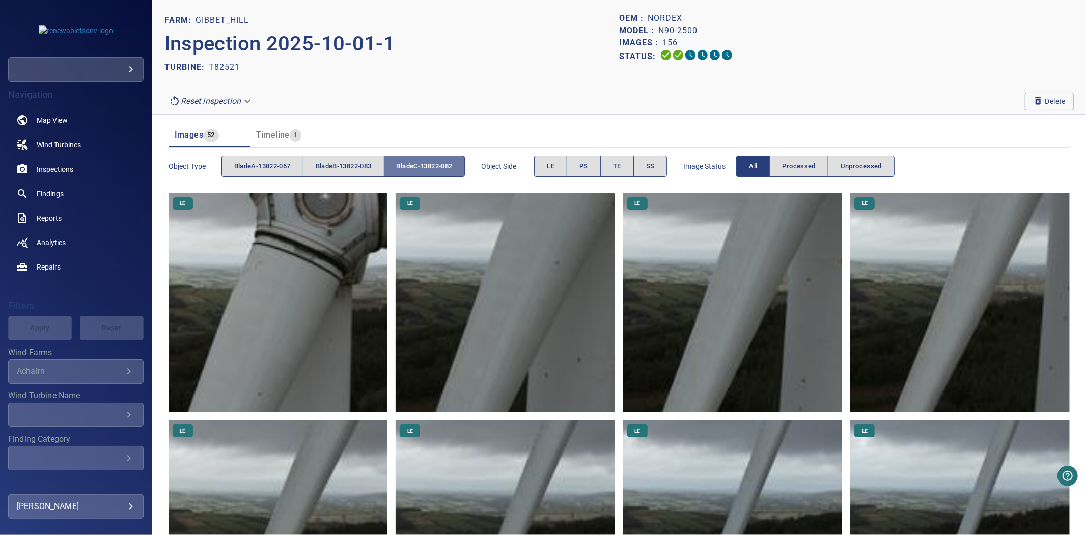
click at [403, 169] on span "bladeC-13822-082" at bounding box center [425, 166] width 56 height 12
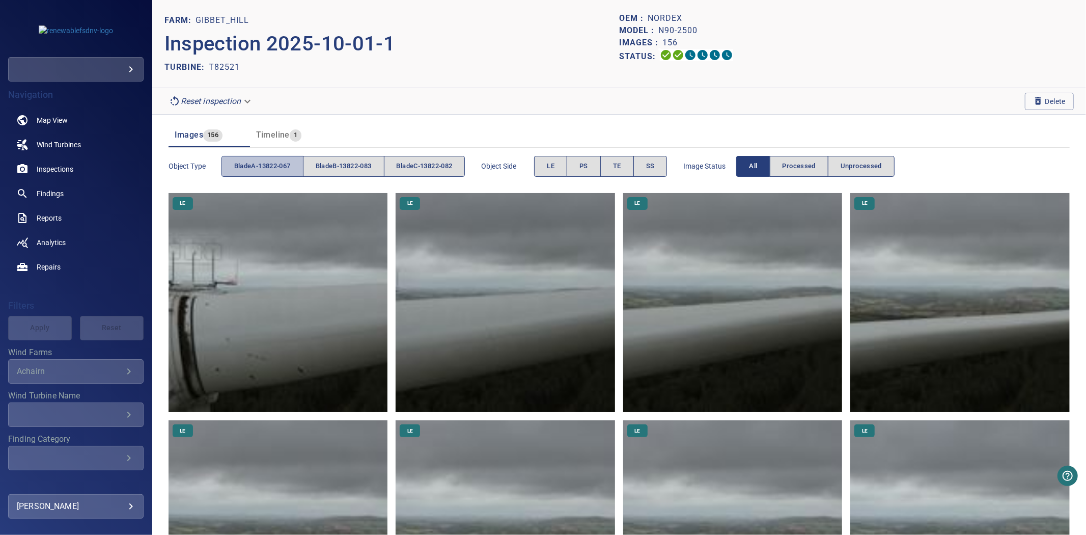
click at [282, 169] on span "bladeA-13822-067" at bounding box center [262, 166] width 57 height 12
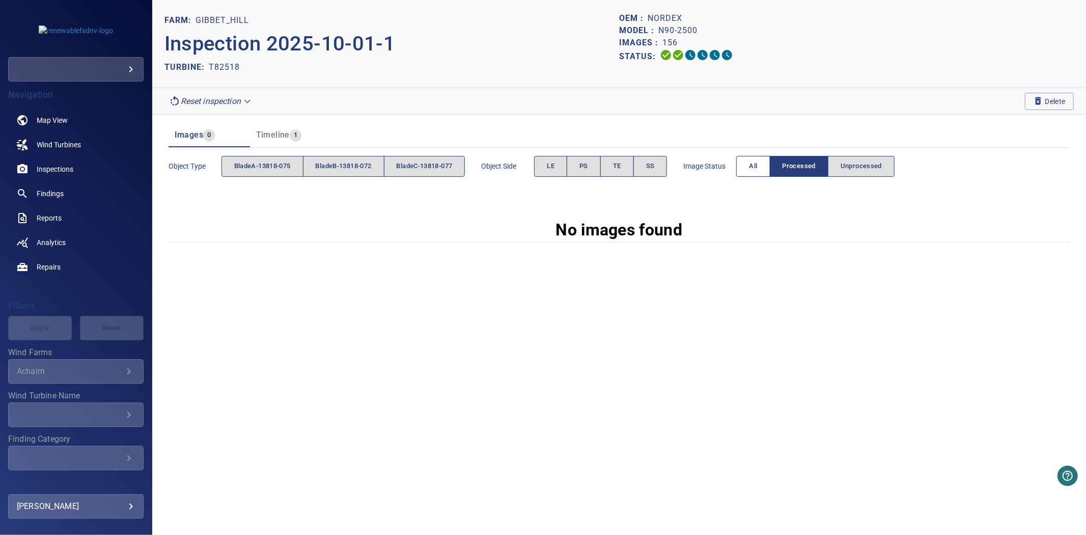
click at [757, 169] on span "All" at bounding box center [753, 166] width 8 height 12
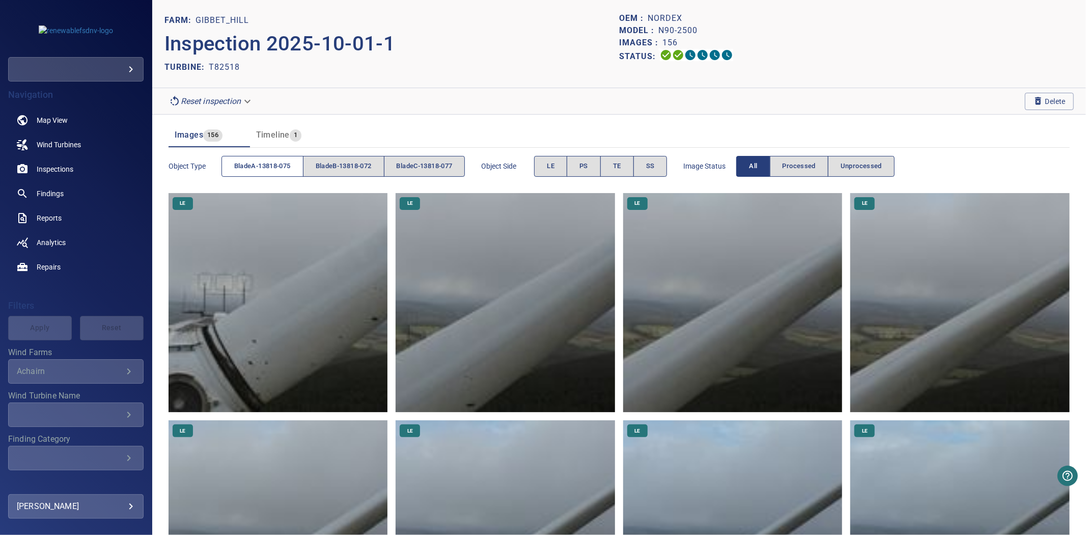
click at [247, 165] on span "bladeA-13818-075" at bounding box center [262, 166] width 57 height 12
click at [323, 163] on span "bladeB-13818-072" at bounding box center [344, 166] width 56 height 12
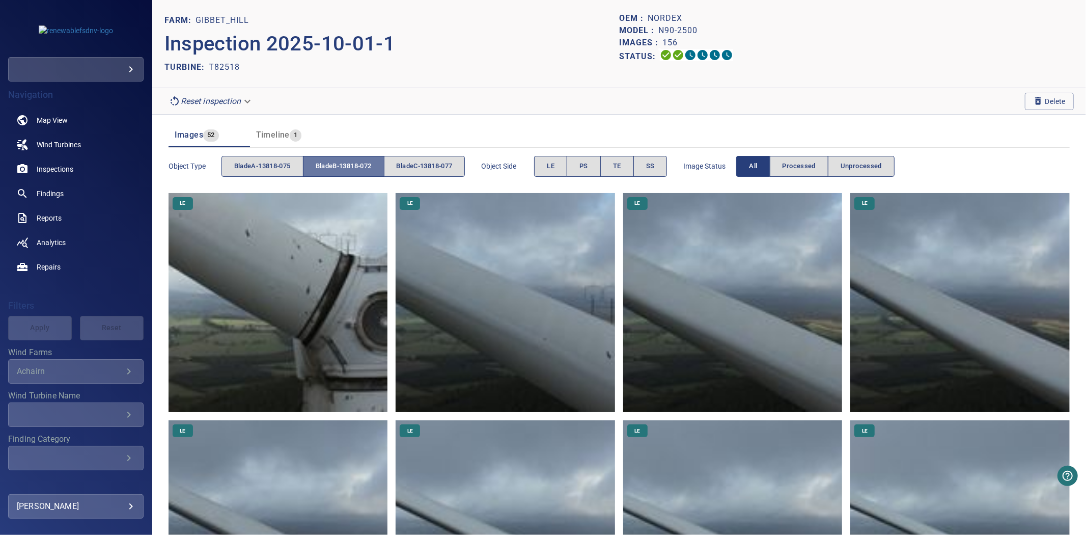
click at [323, 163] on span "bladeB-13818-072" at bounding box center [344, 166] width 56 height 12
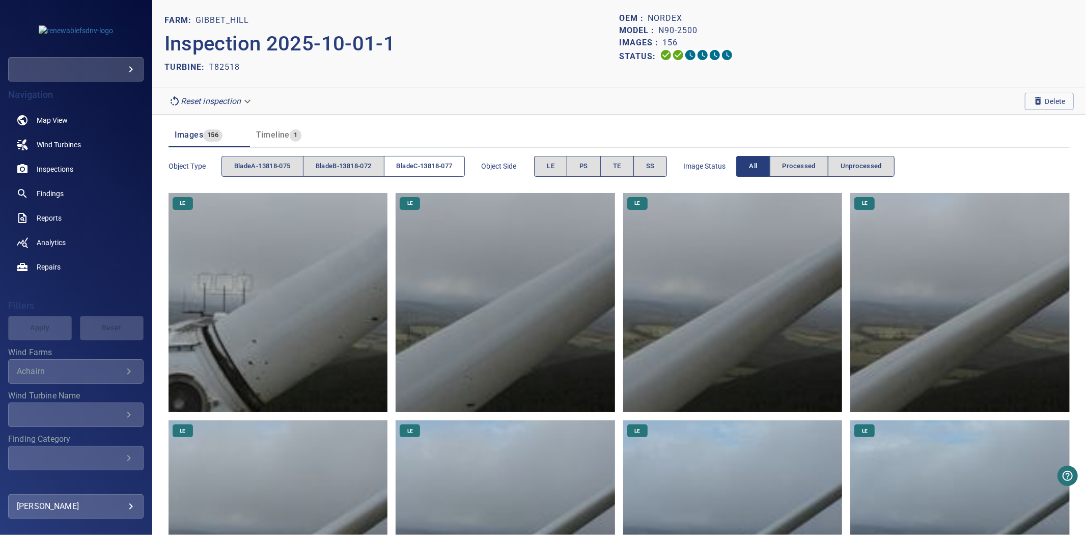
click at [428, 163] on span "bladeC-13818-077" at bounding box center [425, 166] width 56 height 12
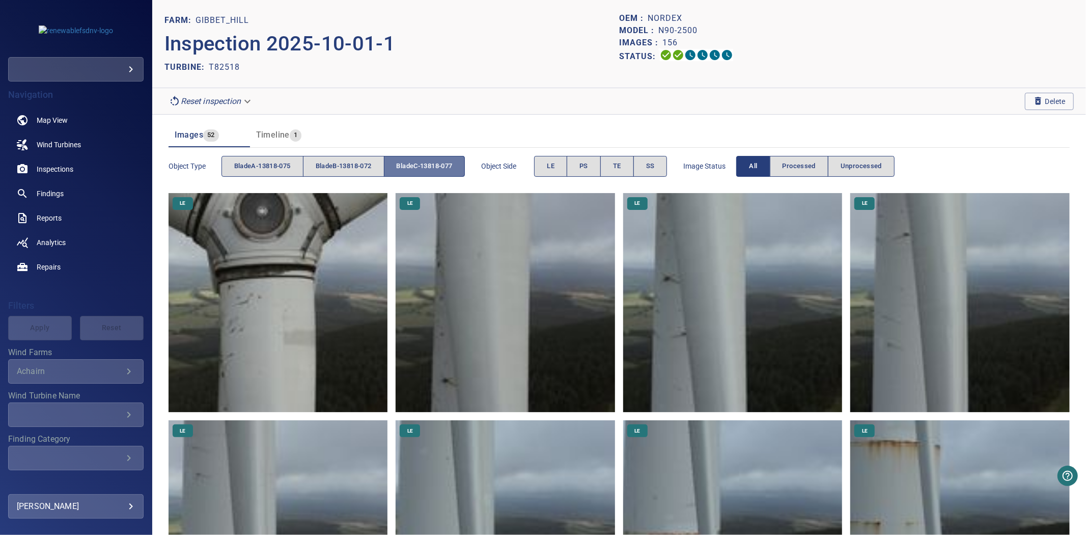
click at [428, 163] on span "bladeC-13818-077" at bounding box center [425, 166] width 56 height 12
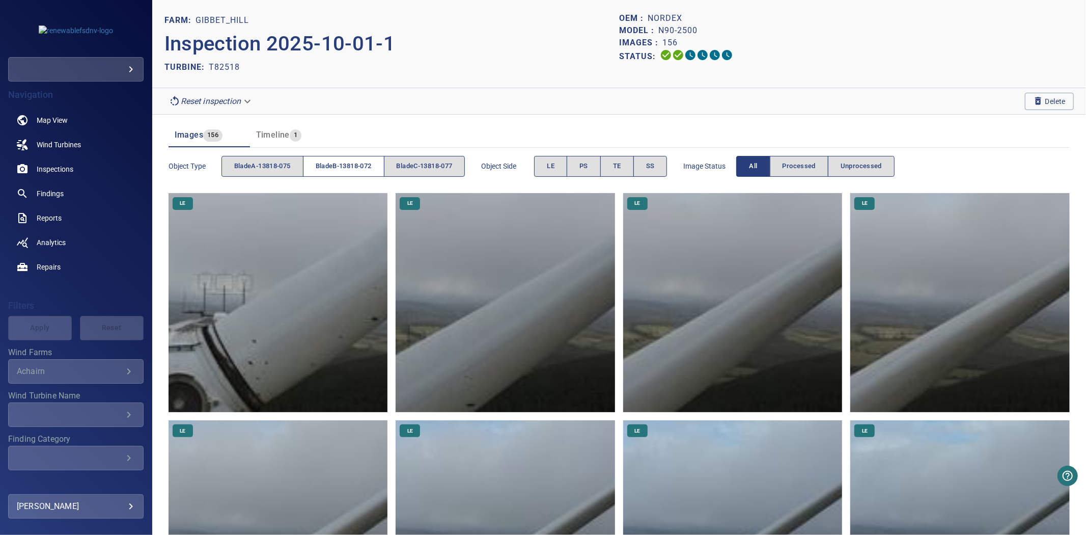
click at [353, 165] on span "bladeB-13818-072" at bounding box center [344, 166] width 56 height 12
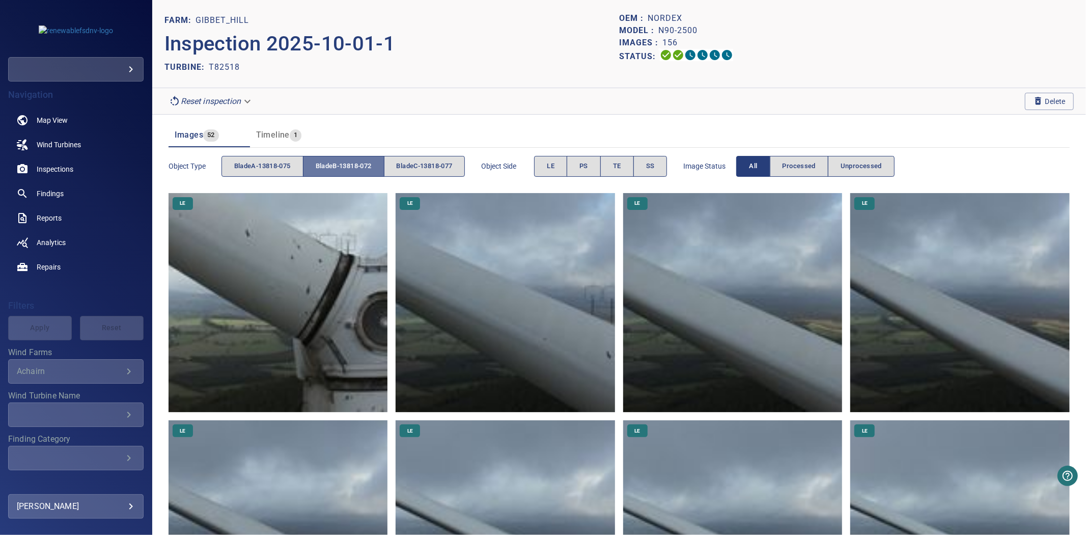
click at [353, 165] on span "bladeB-13818-072" at bounding box center [344, 166] width 56 height 12
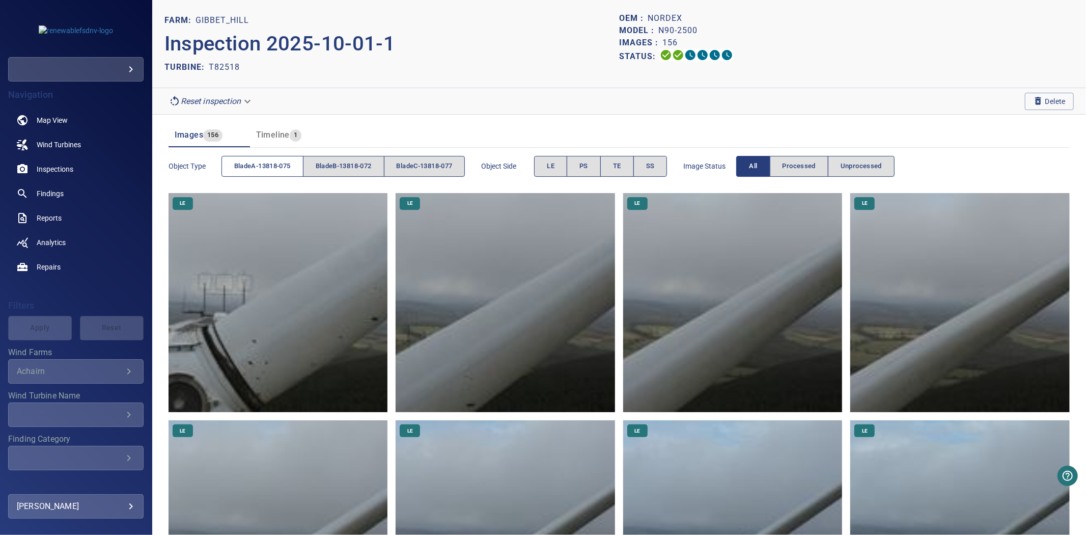
click at [275, 167] on span "bladeA-13818-075" at bounding box center [262, 166] width 57 height 12
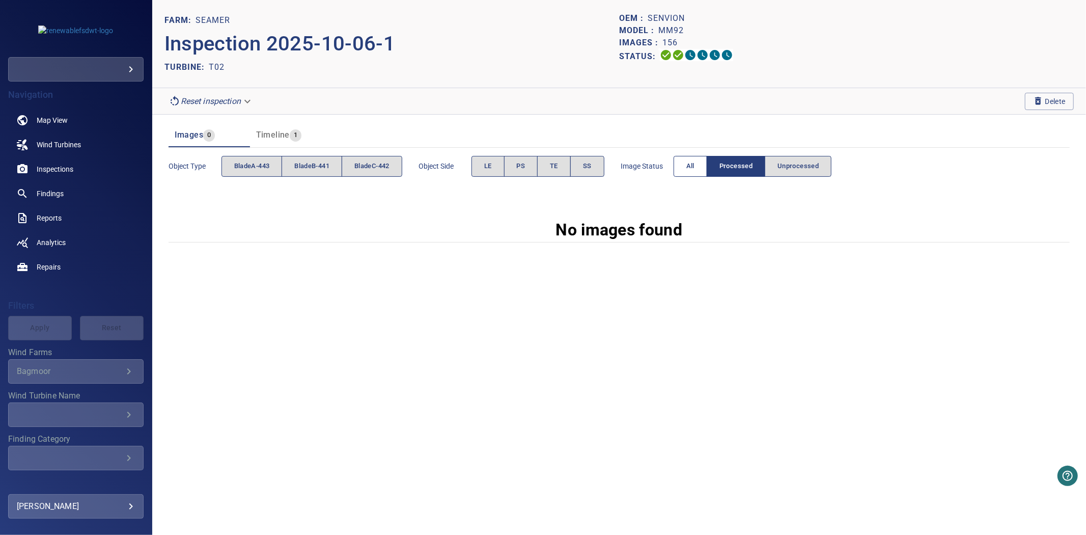
click at [679, 172] on button "All" at bounding box center [691, 166] width 34 height 21
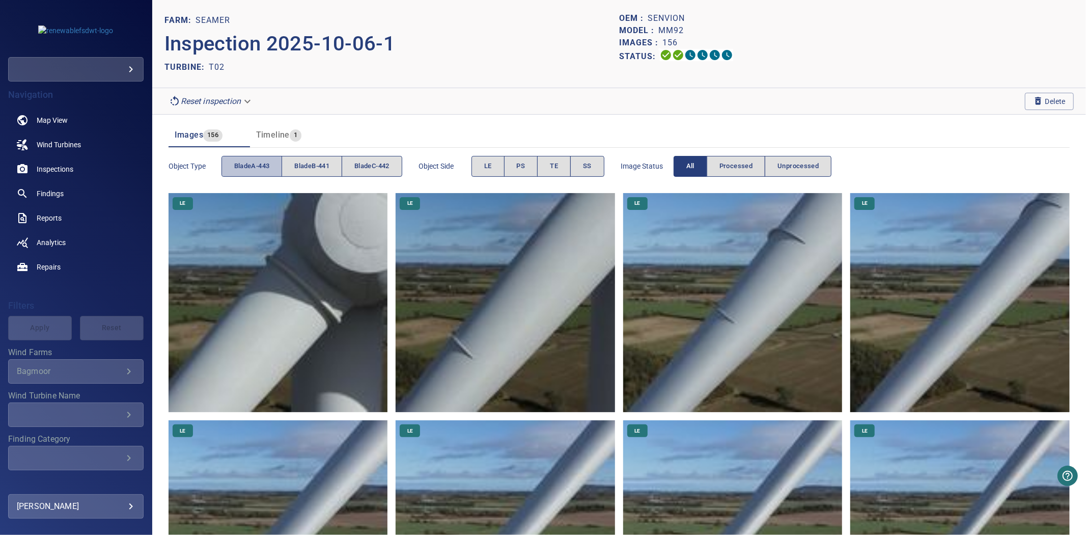
click at [248, 167] on span "bladeA-443" at bounding box center [252, 166] width 36 height 12
click at [297, 165] on span "bladeB-441" at bounding box center [311, 166] width 35 height 12
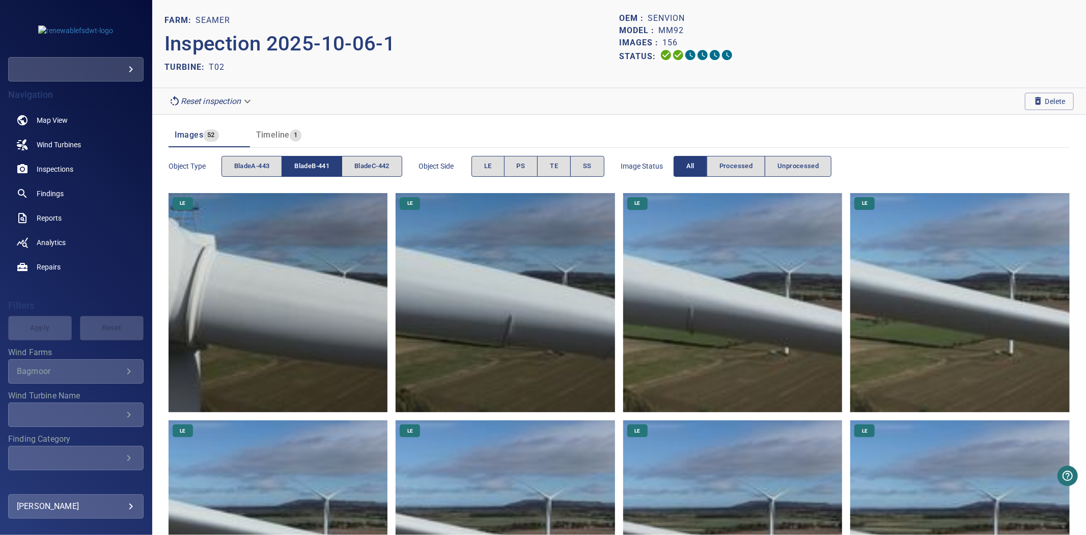
click at [297, 165] on span "bladeB-441" at bounding box center [311, 166] width 35 height 12
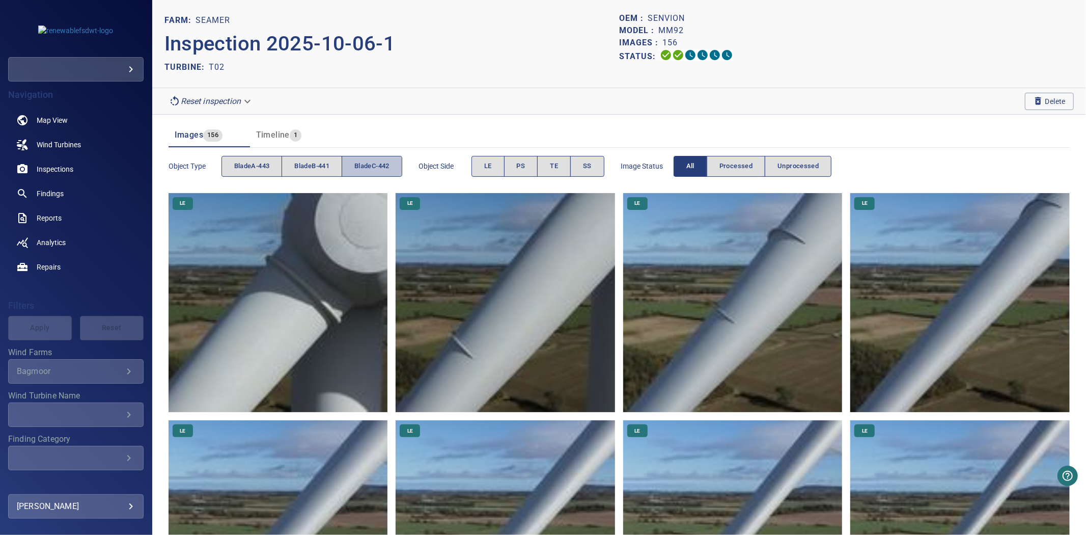
click at [357, 167] on span "bladeC-442" at bounding box center [371, 166] width 35 height 12
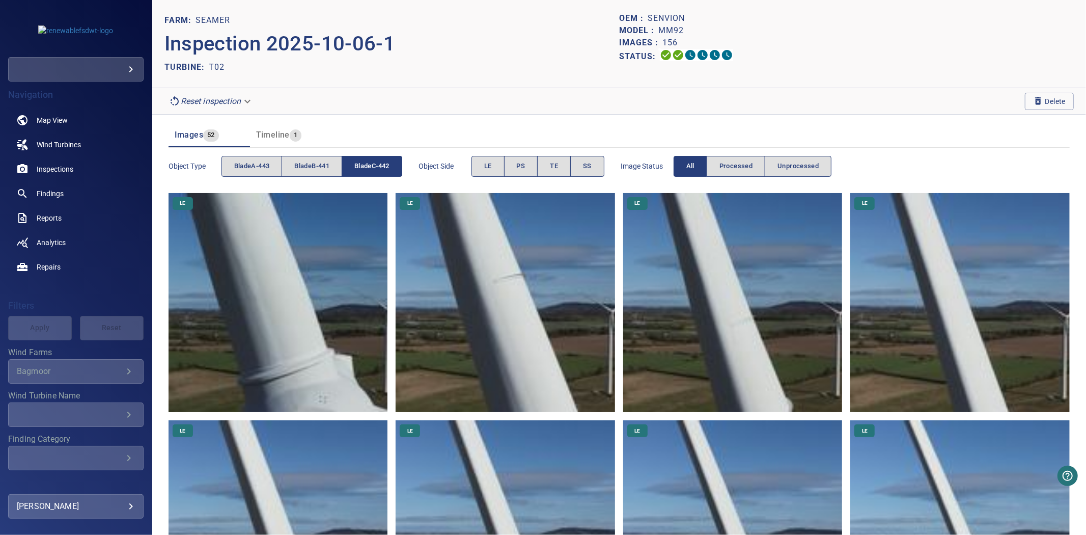
click at [357, 167] on span "bladeC-442" at bounding box center [371, 166] width 35 height 12
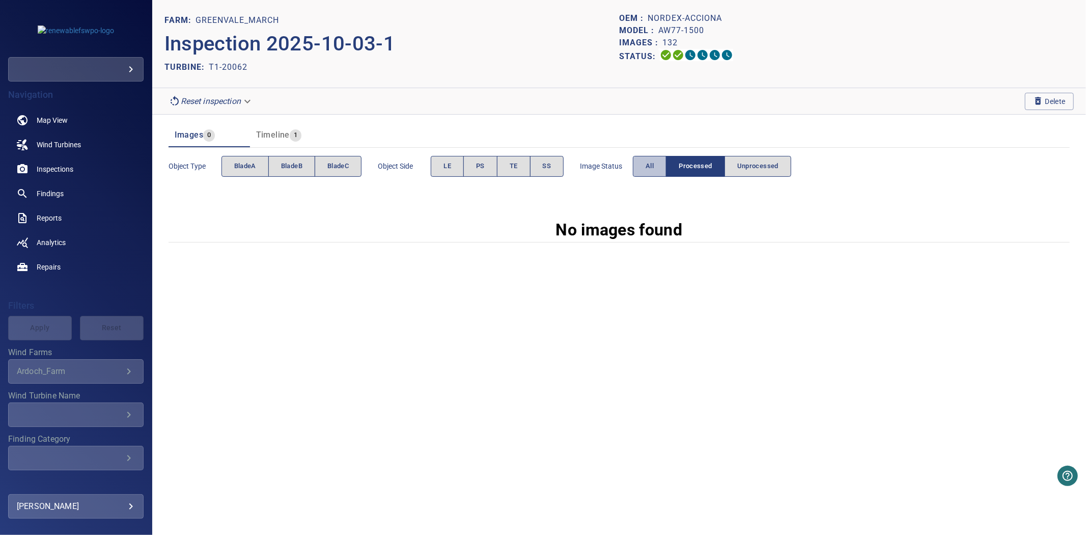
click at [644, 165] on button "All" at bounding box center [650, 166] width 34 height 21
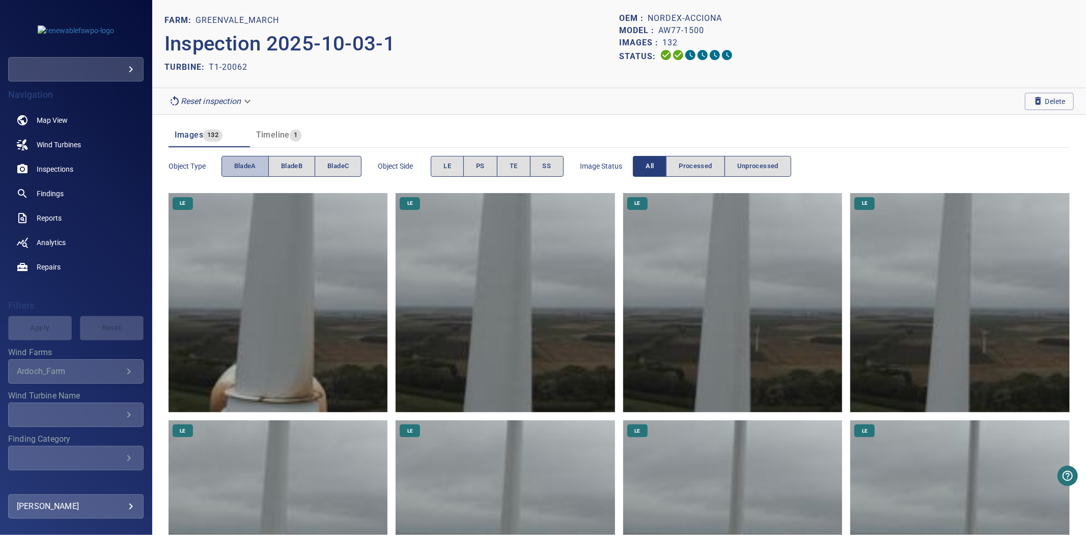
click at [252, 158] on button "bladeA" at bounding box center [244, 166] width 47 height 21
click at [252, 161] on span "bladeA" at bounding box center [245, 166] width 22 height 12
click at [286, 163] on span "bladeB" at bounding box center [291, 166] width 21 height 12
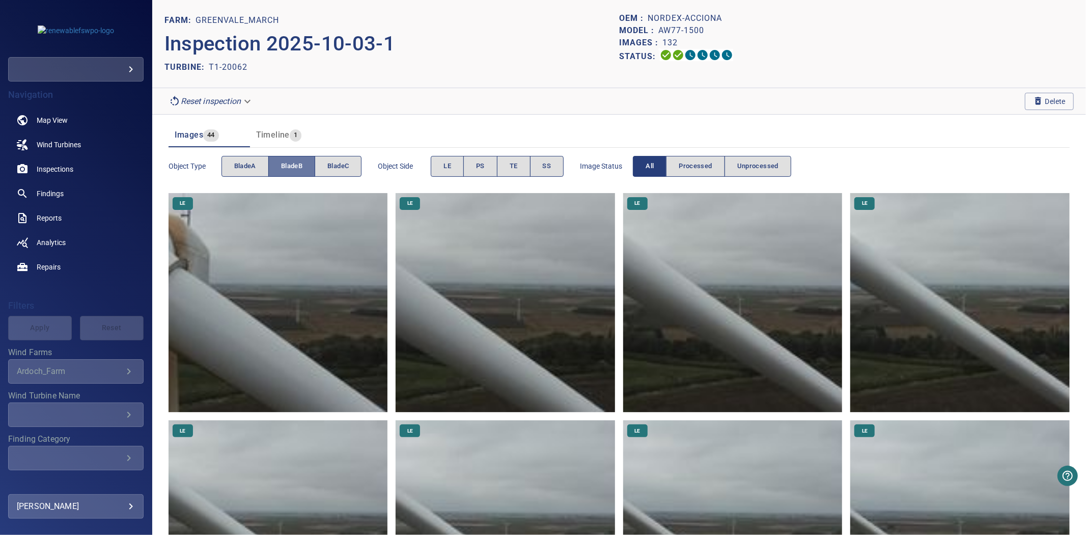
click at [286, 163] on span "bladeB" at bounding box center [291, 166] width 21 height 12
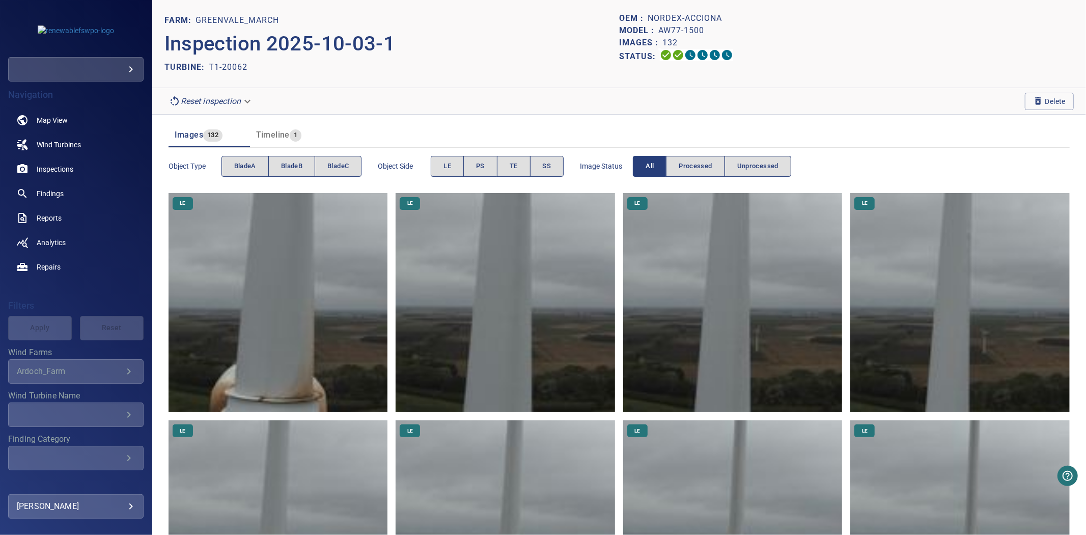
click at [339, 171] on span "bladeC" at bounding box center [337, 166] width 21 height 12
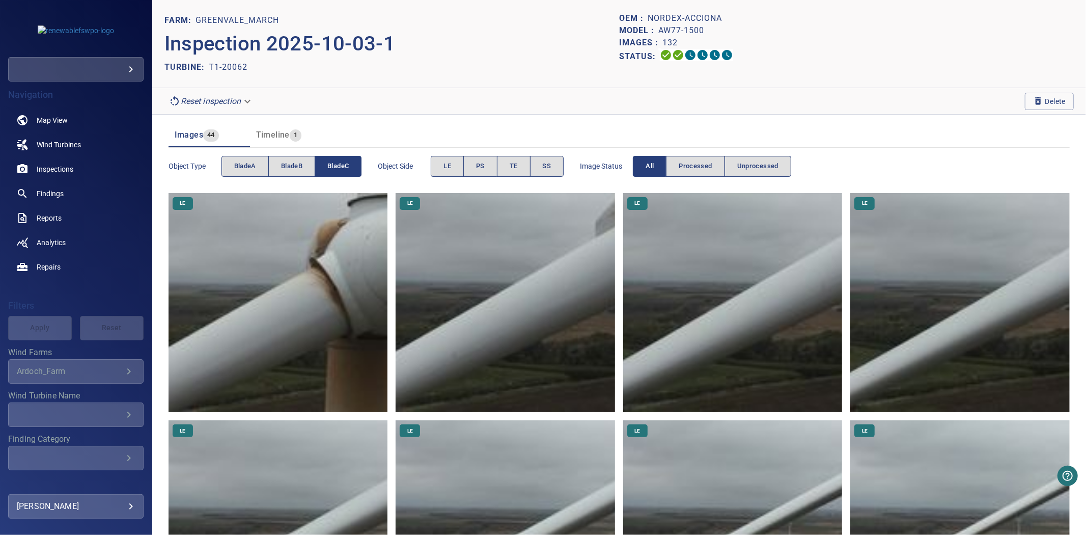
click at [339, 171] on span "bladeC" at bounding box center [337, 166] width 21 height 12
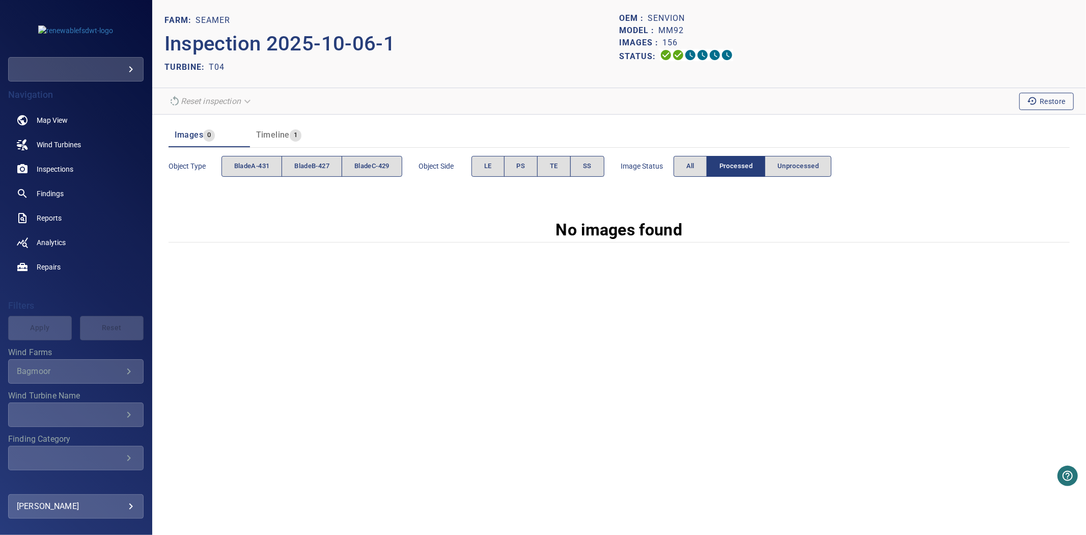
click at [1021, 99] on button "Restore" at bounding box center [1046, 101] width 54 height 17
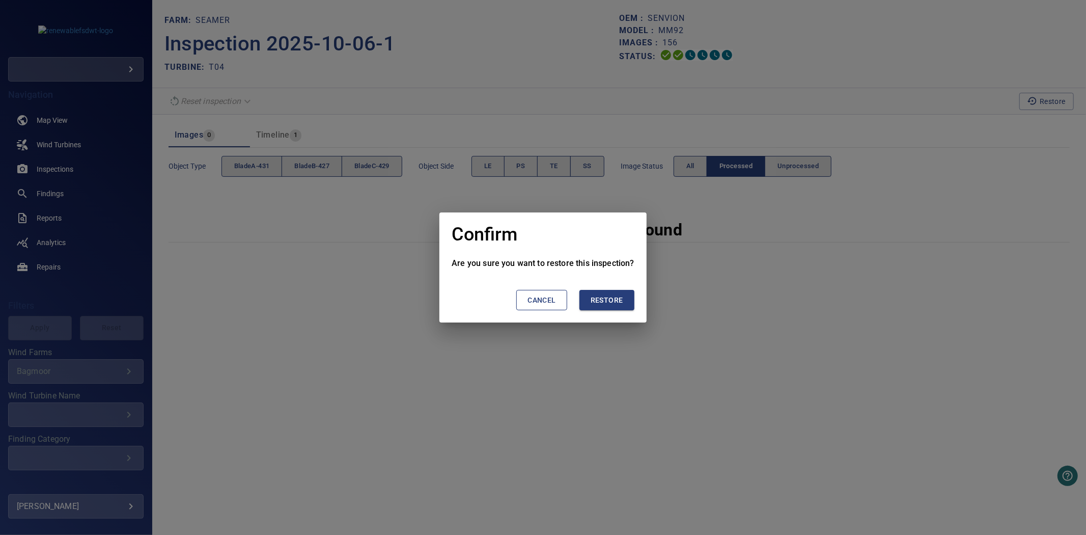
click at [605, 308] on button "Restore" at bounding box center [606, 300] width 55 height 21
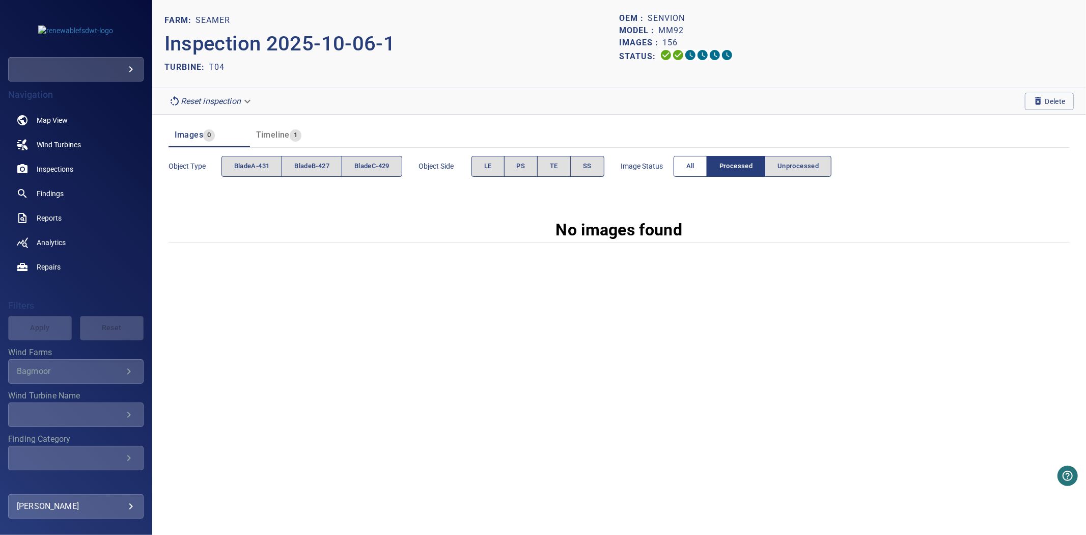
click at [695, 169] on span "All" at bounding box center [690, 166] width 8 height 12
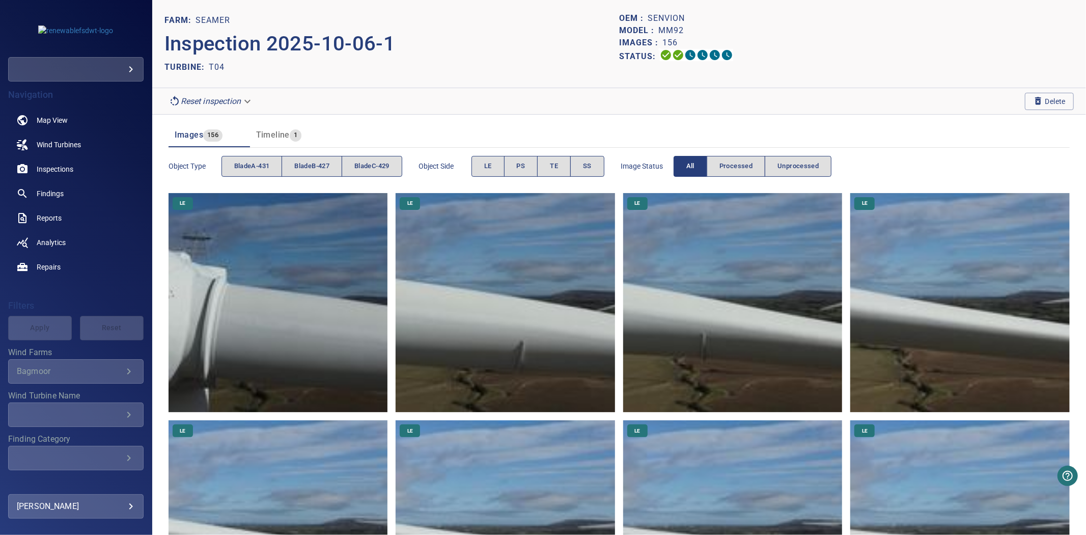
click at [251, 180] on div "Object type bladeA-431 bladeB-427 bladeC-429" at bounding box center [286, 166] width 234 height 29
click at [246, 167] on span "bladeA-431" at bounding box center [252, 166] width 36 height 12
click at [319, 165] on span "bladeB-427" at bounding box center [311, 166] width 35 height 12
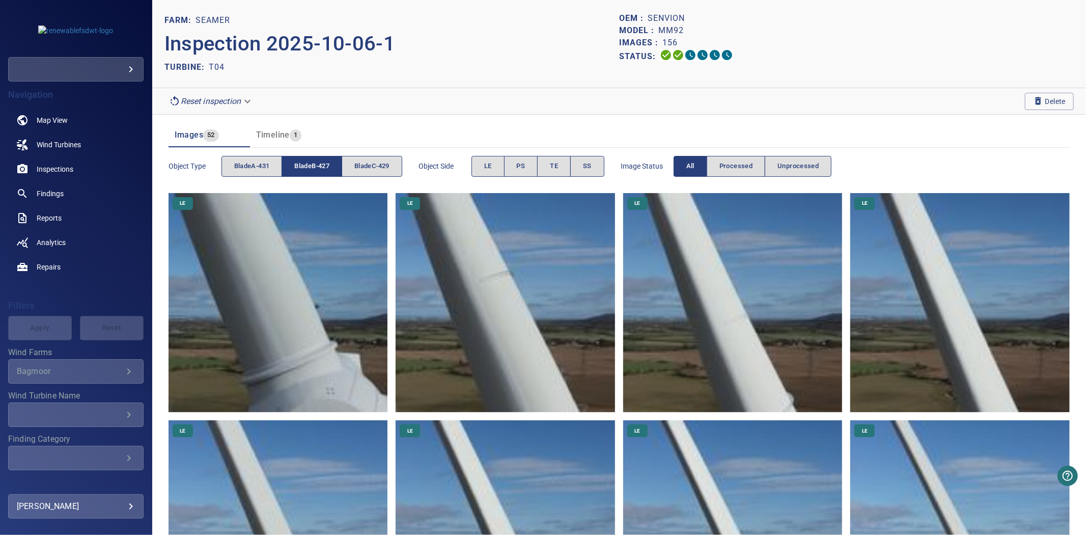
click at [319, 165] on span "bladeB-427" at bounding box center [311, 166] width 35 height 12
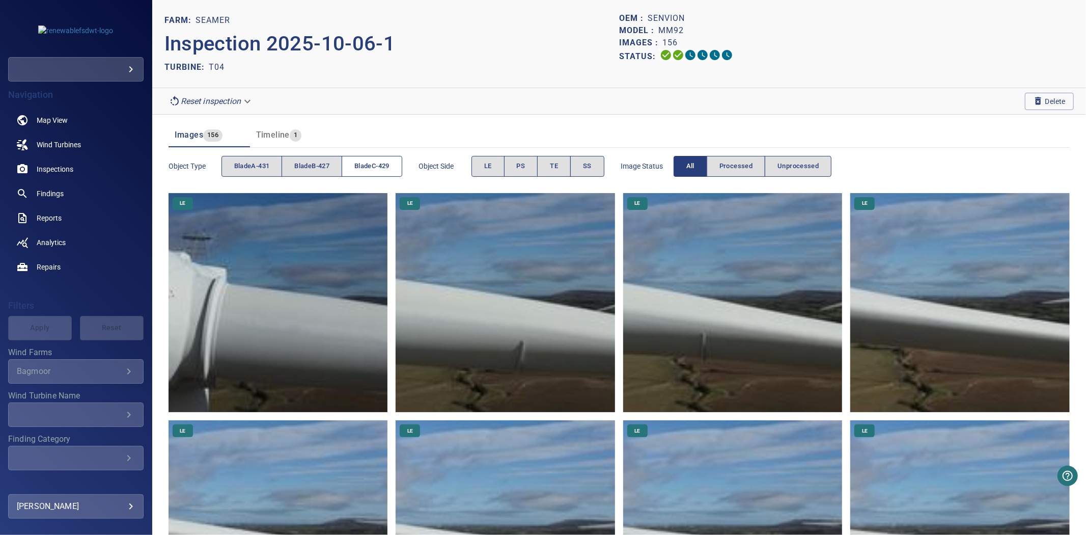
click at [352, 165] on button "bladeC-429" at bounding box center [372, 166] width 61 height 21
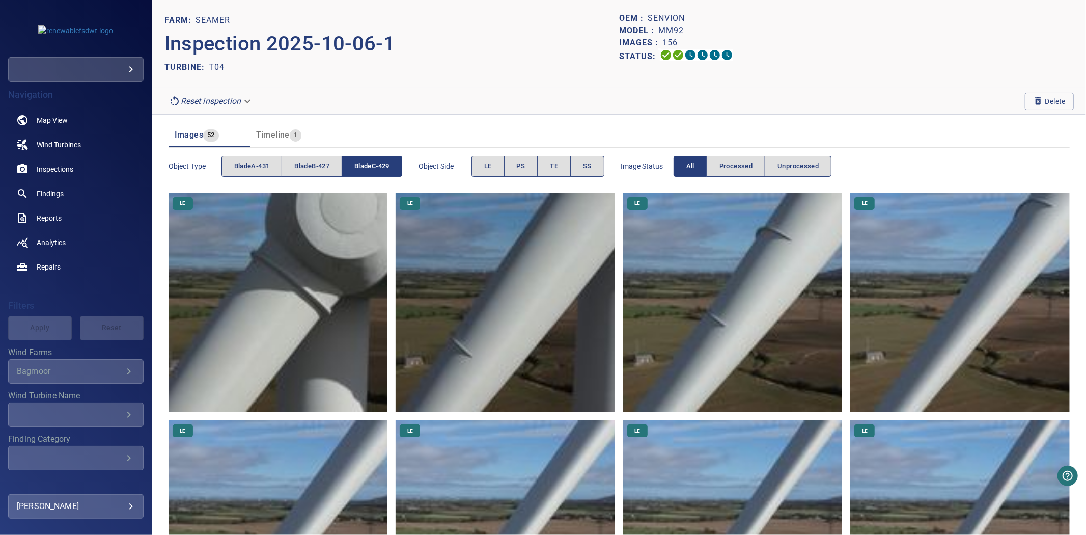
click at [352, 165] on button "bladeC-429" at bounding box center [372, 166] width 61 height 21
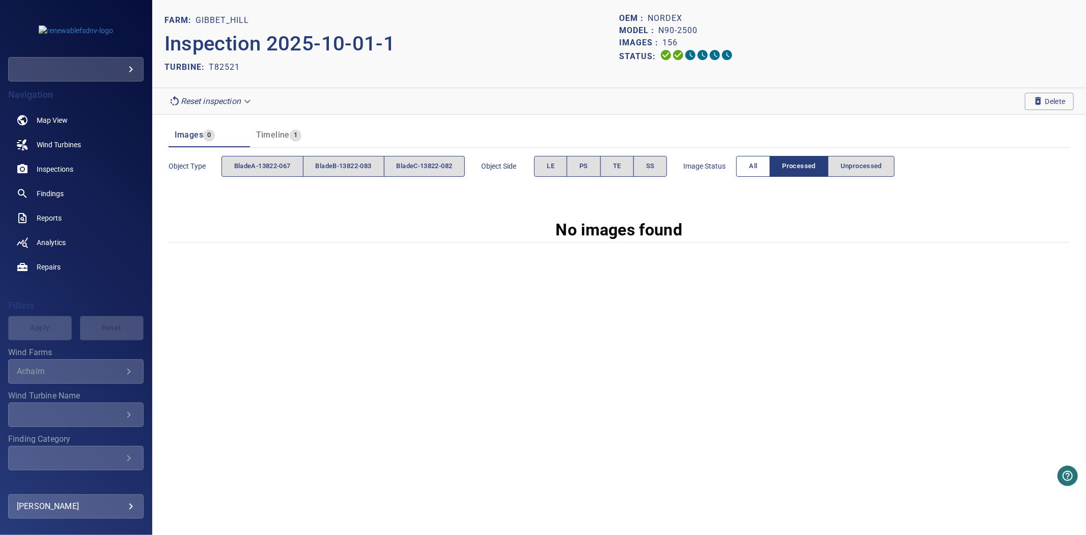
click at [752, 163] on button "All" at bounding box center [753, 166] width 34 height 21
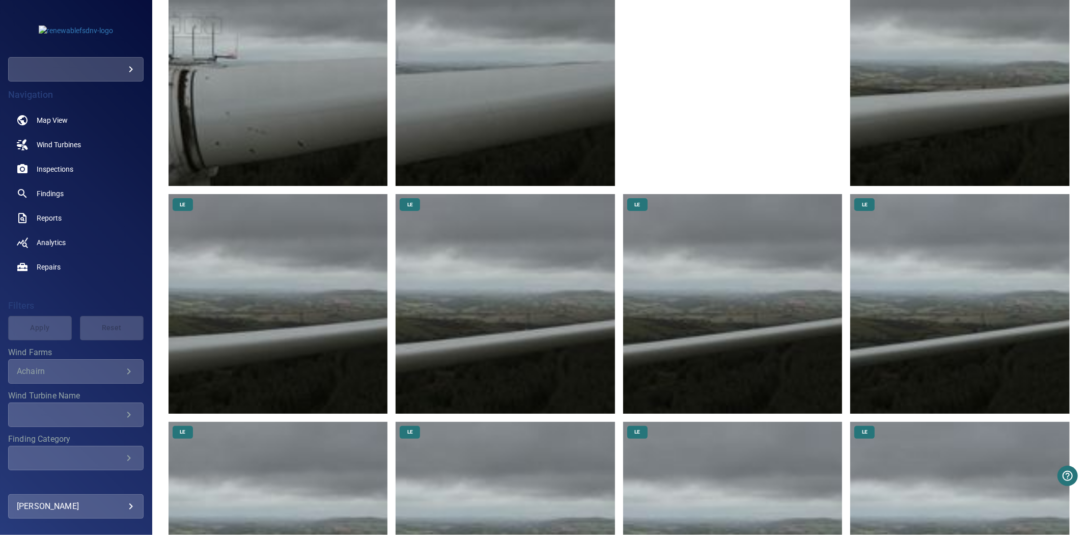
scroll to position [566, 0]
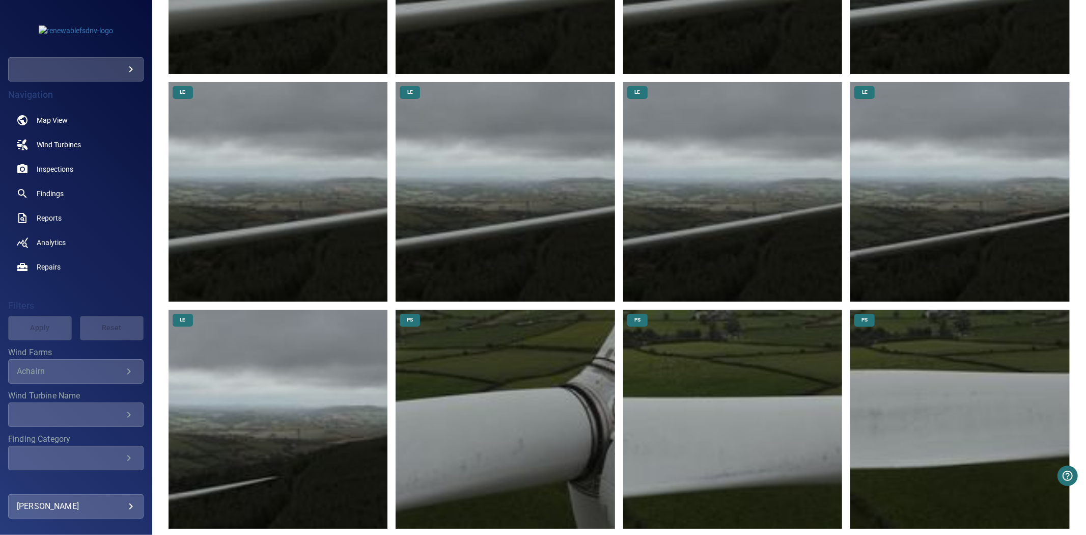
click at [945, 242] on img at bounding box center [959, 191] width 219 height 219
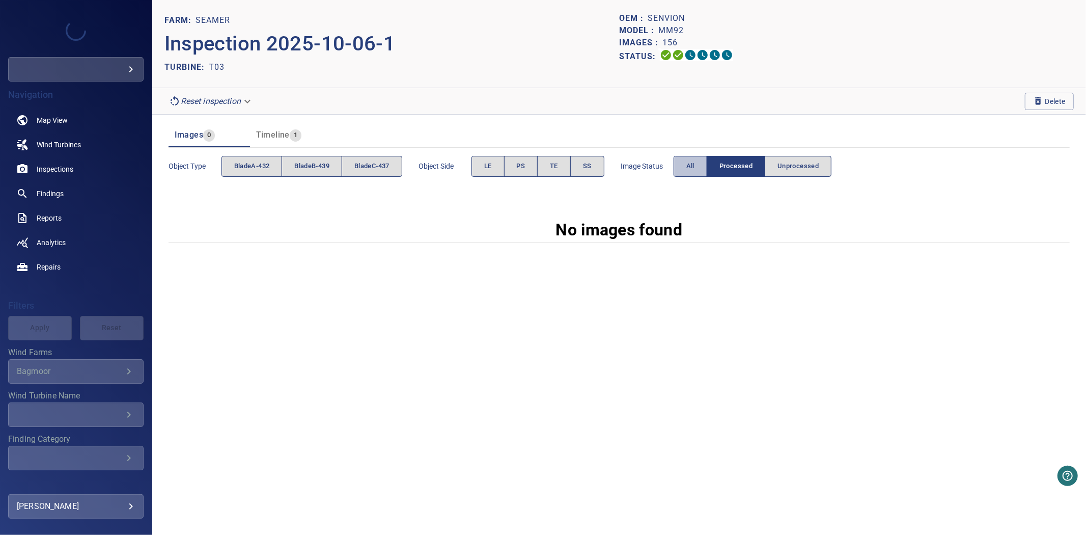
click at [693, 162] on span "All" at bounding box center [690, 166] width 8 height 12
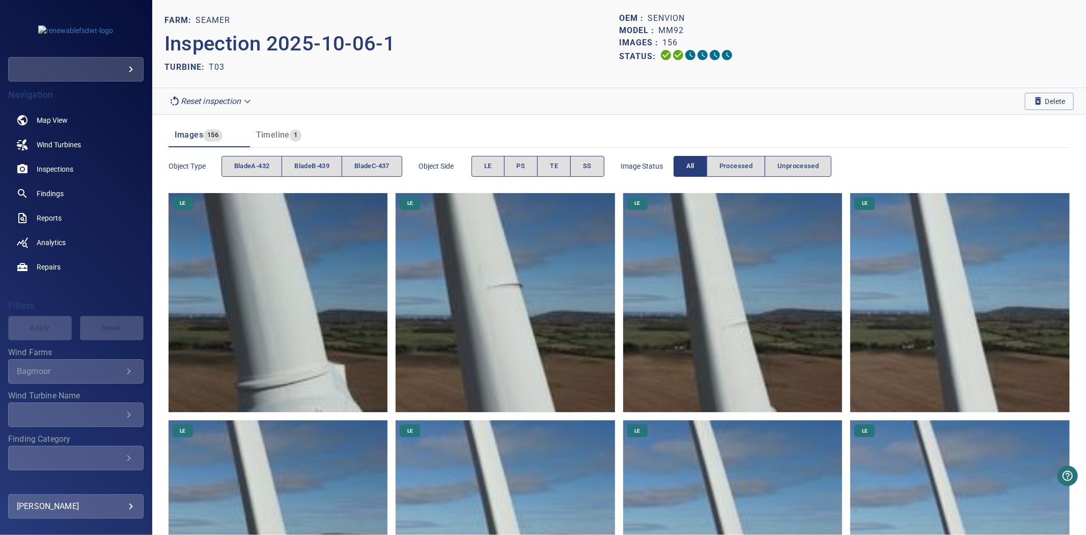
scroll to position [566, 0]
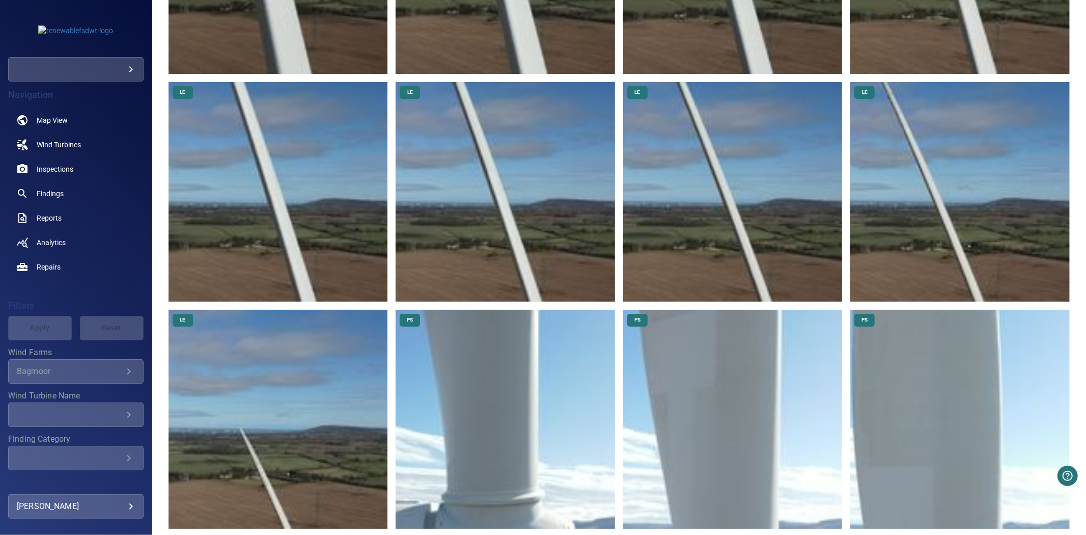
click at [895, 179] on img at bounding box center [959, 191] width 219 height 219
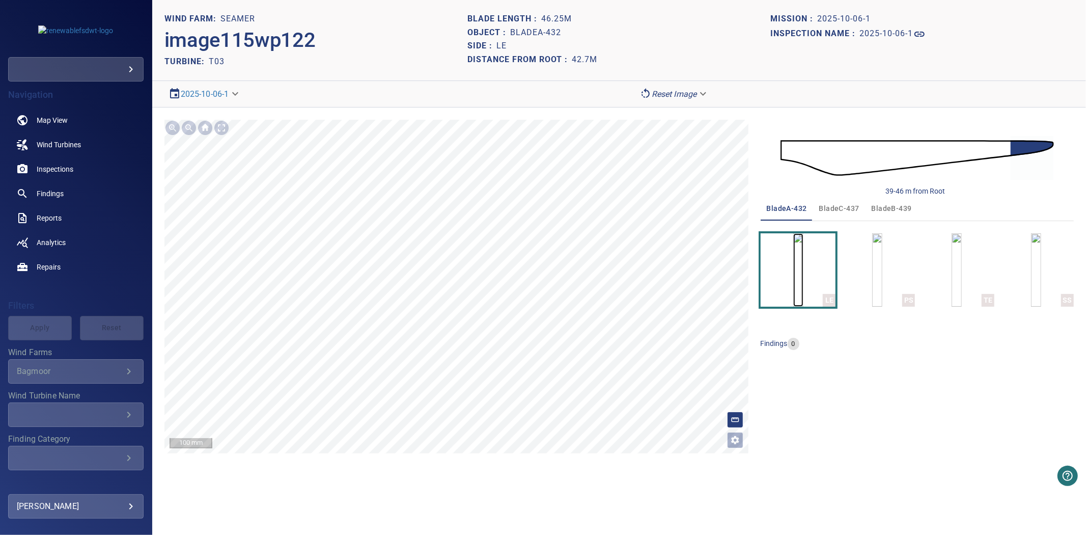
click at [803, 272] on img "button" at bounding box center [798, 269] width 10 height 73
click at [882, 251] on img "button" at bounding box center [877, 269] width 10 height 73
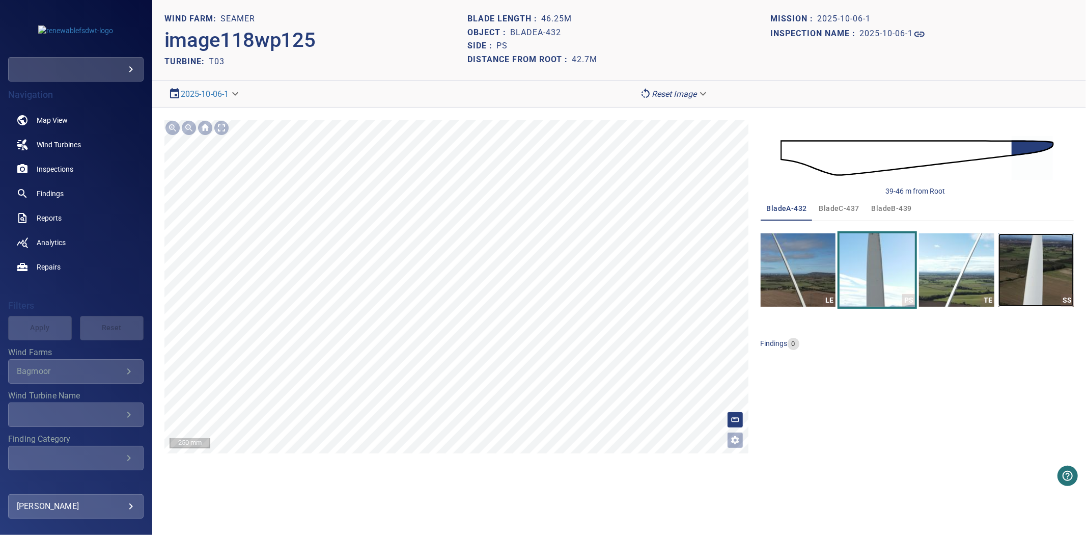
click at [1041, 282] on img "button" at bounding box center [1036, 269] width 75 height 73
